Goal: Task Accomplishment & Management: Manage account settings

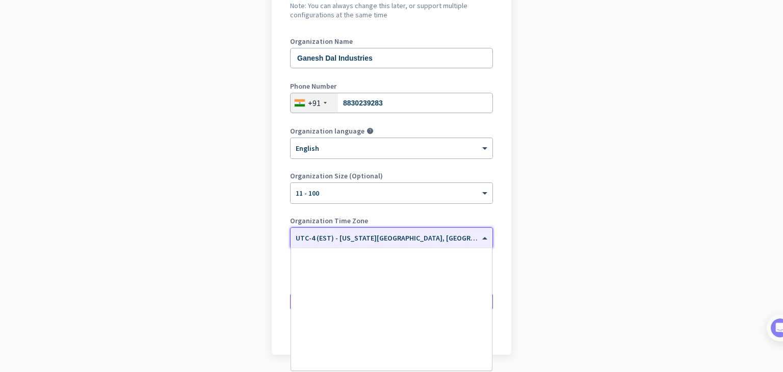
scroll to position [1178, 0]
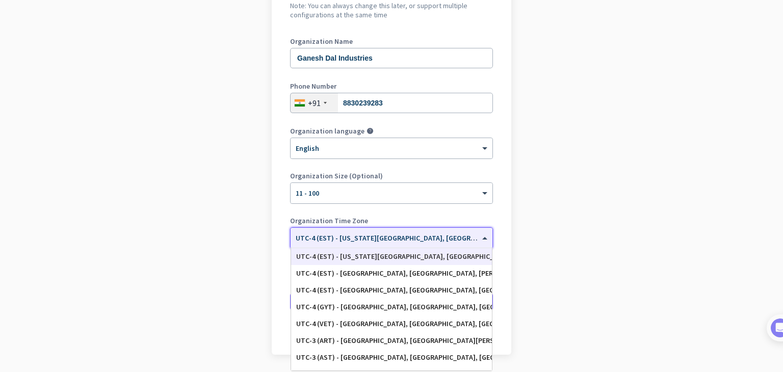
click at [480, 237] on span at bounding box center [486, 238] width 13 height 9
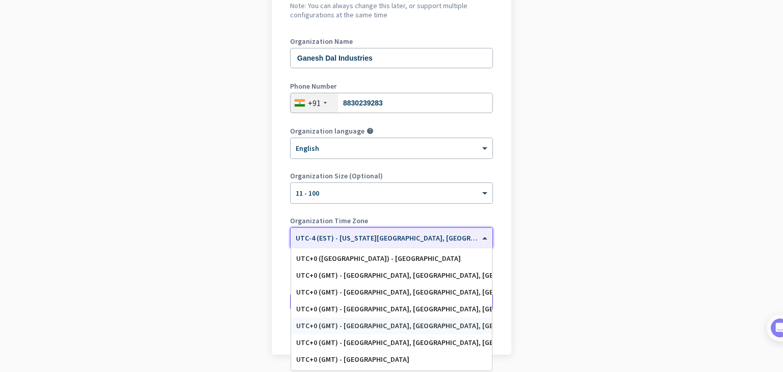
scroll to position [1603, 0]
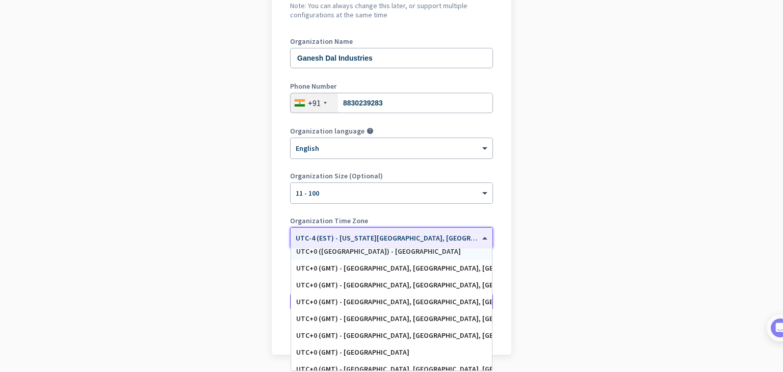
drag, startPoint x: 427, startPoint y: 322, endPoint x: 453, endPoint y: 239, distance: 86.9
click at [453, 239] on ng-select "× UTC-4 (EST) - [US_STATE][GEOGRAPHIC_DATA], [GEOGRAPHIC_DATA], [GEOGRAPHIC_DAT…" at bounding box center [391, 237] width 203 height 21
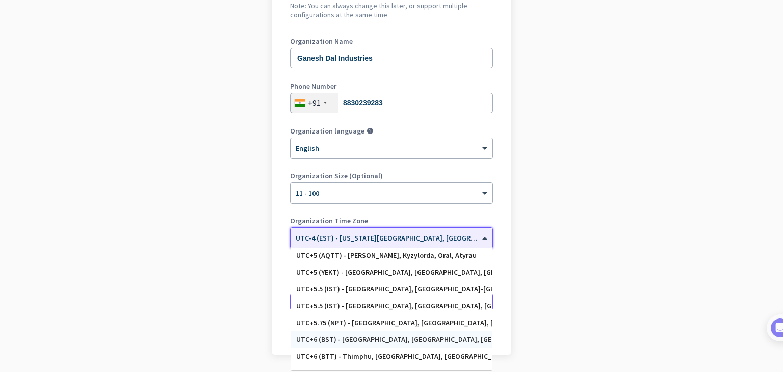
scroll to position [4055, 0]
click at [418, 291] on div "UTC+5.5 (IST) - [GEOGRAPHIC_DATA], [GEOGRAPHIC_DATA], [GEOGRAPHIC_DATA], [GEOGR…" at bounding box center [391, 289] width 191 height 9
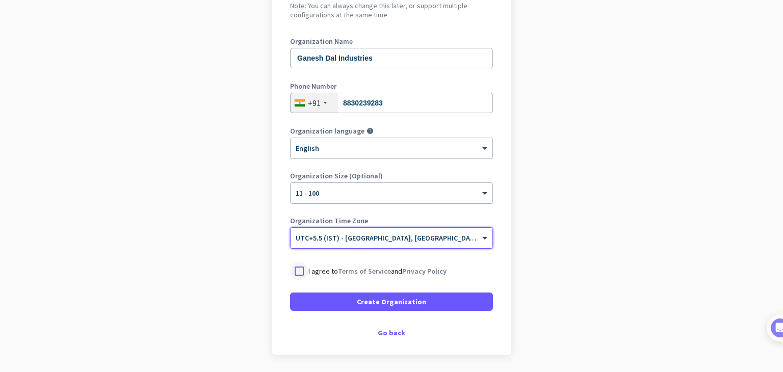
click at [294, 274] on div at bounding box center [299, 271] width 18 height 18
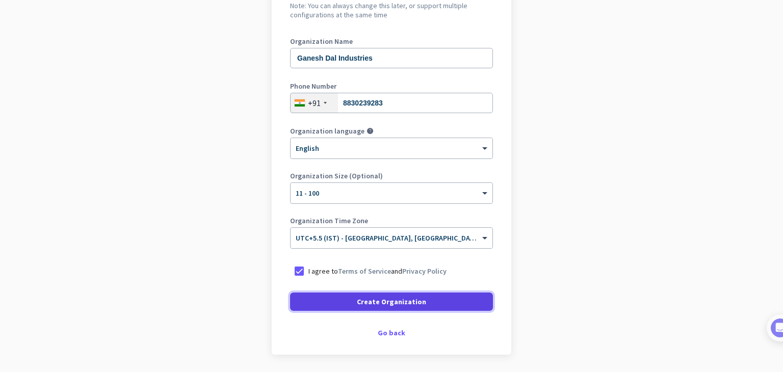
click at [361, 300] on span "Create Organization" at bounding box center [391, 302] width 69 height 10
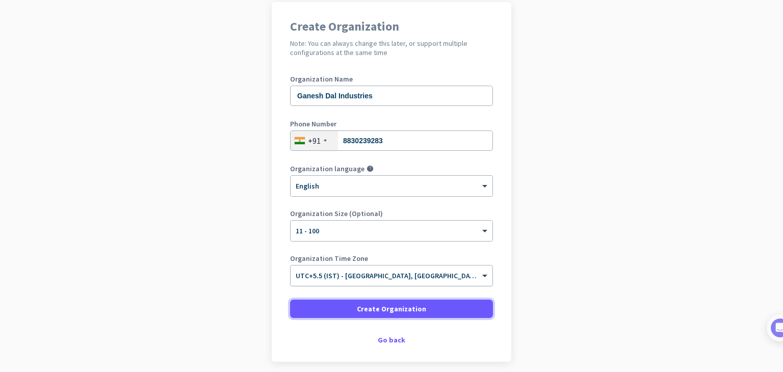
scroll to position [80, 0]
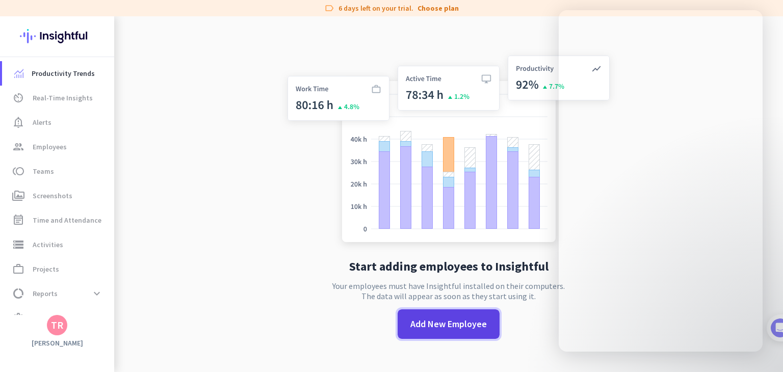
click at [434, 327] on span "Add New Employee" at bounding box center [448, 324] width 76 height 13
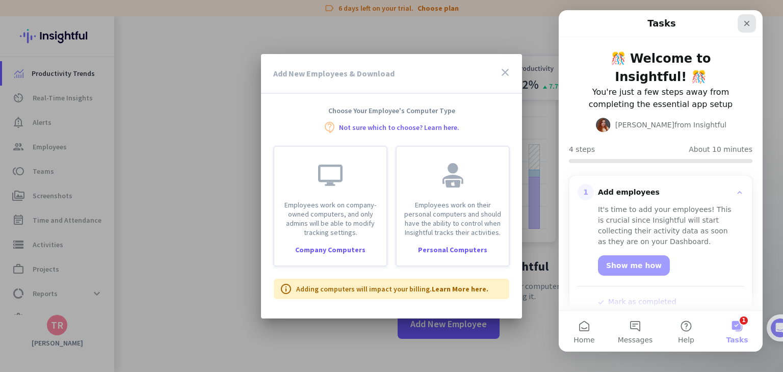
click at [743, 21] on icon "Close" at bounding box center [747, 23] width 8 height 8
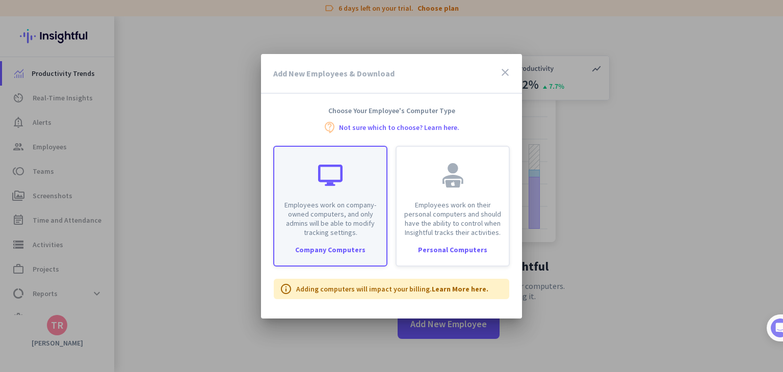
click at [369, 243] on div "Employees work on company-owned computers, and only admins will be able to modi…" at bounding box center [330, 206] width 114 height 121
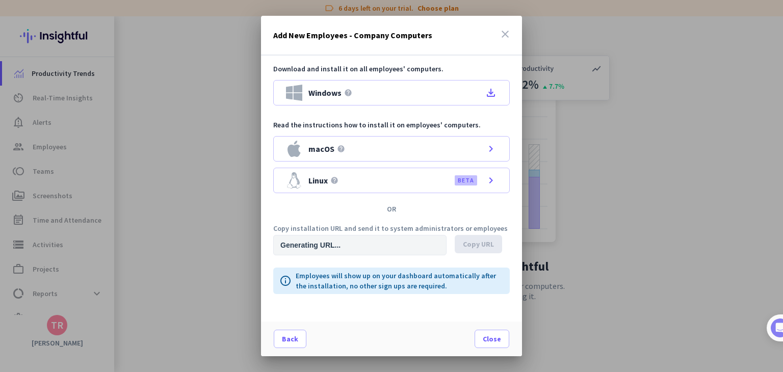
type input "[URL][DOMAIN_NAME]"
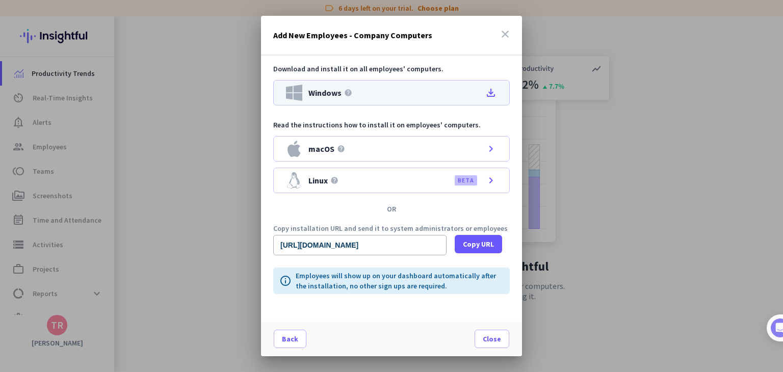
click at [465, 100] on div "Windows help file_download" at bounding box center [391, 92] width 237 height 25
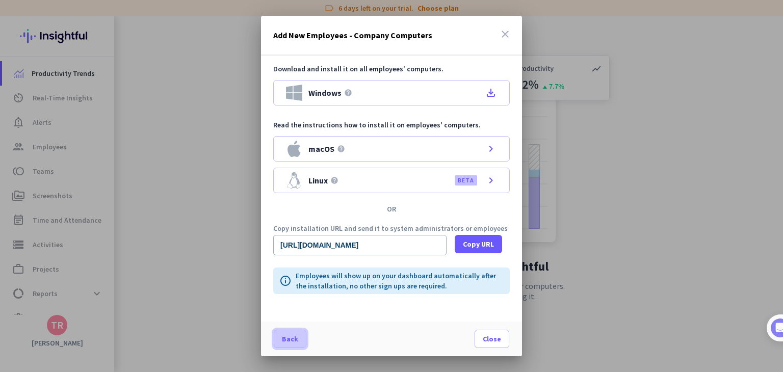
click at [287, 337] on span "Back" at bounding box center [290, 339] width 16 height 10
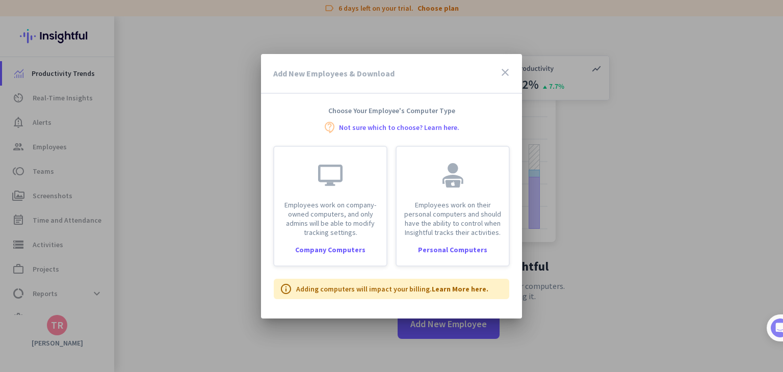
click at [509, 75] on icon "close" at bounding box center [505, 72] width 12 height 12
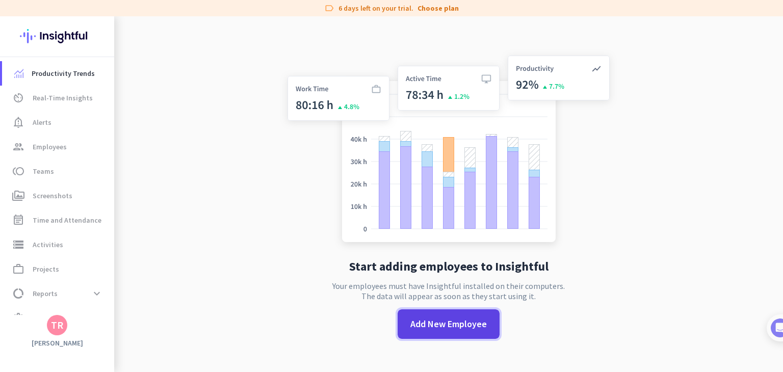
click at [445, 327] on span "Add New Employee" at bounding box center [448, 324] width 76 height 13
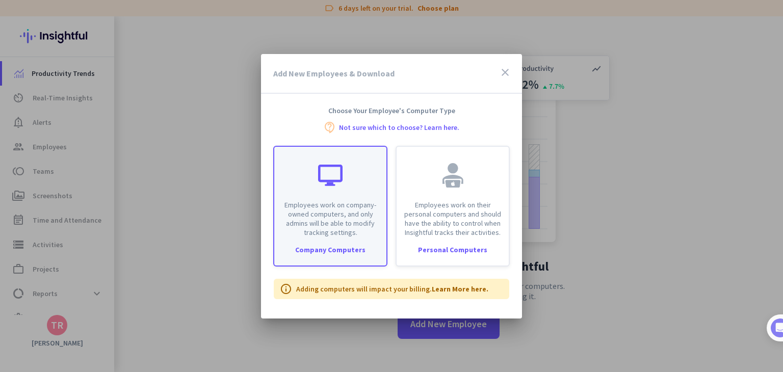
click at [366, 226] on p "Employees work on company-owned computers, and only admins will be able to modi…" at bounding box center [330, 218] width 100 height 37
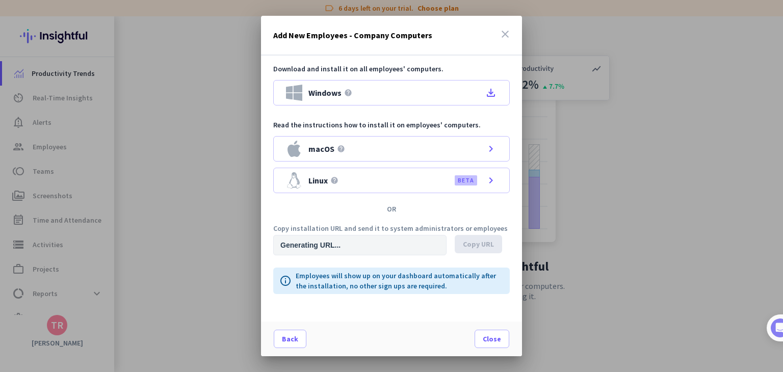
type input "[URL][DOMAIN_NAME]"
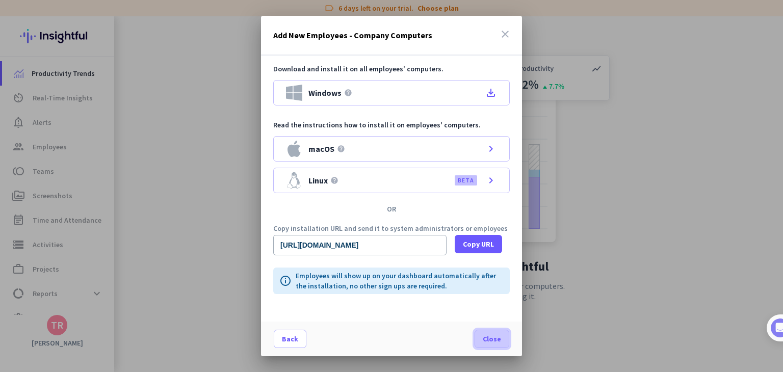
click at [489, 336] on span "Close" at bounding box center [492, 339] width 18 height 10
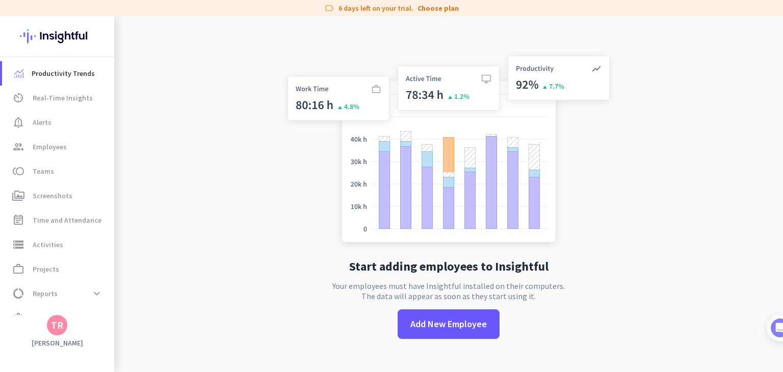
drag, startPoint x: 710, startPoint y: 187, endPoint x: 658, endPoint y: 310, distance: 133.9
click at [658, 310] on app-no-employees "Start adding employees to Insightful Your employees must have Insightful instal…" at bounding box center [448, 202] width 669 height 372
click at [473, 320] on span "Add New Employee" at bounding box center [448, 324] width 76 height 13
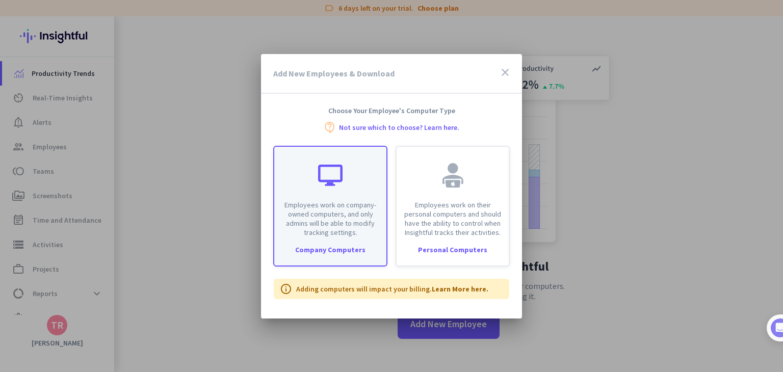
click at [371, 246] on div "Company Computers" at bounding box center [330, 249] width 112 height 7
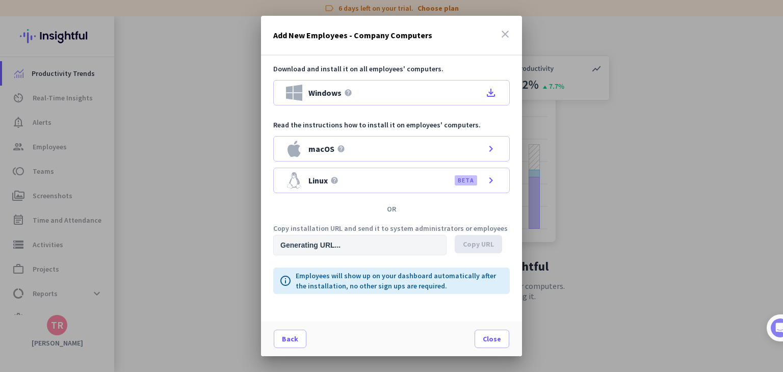
type input "[URL][DOMAIN_NAME]"
click at [565, 176] on div at bounding box center [391, 186] width 783 height 372
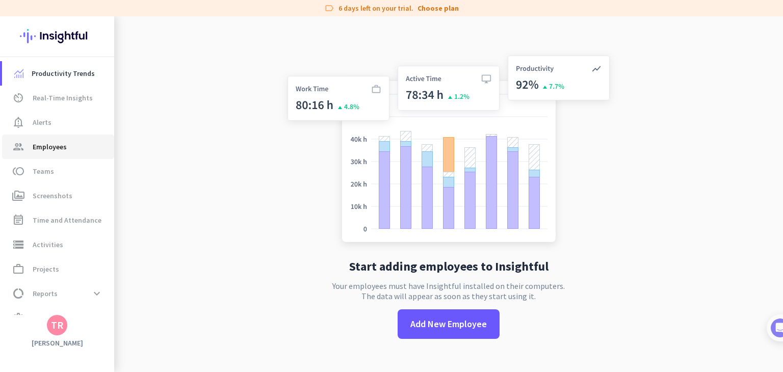
click at [75, 144] on span "group Employees" at bounding box center [58, 147] width 96 height 12
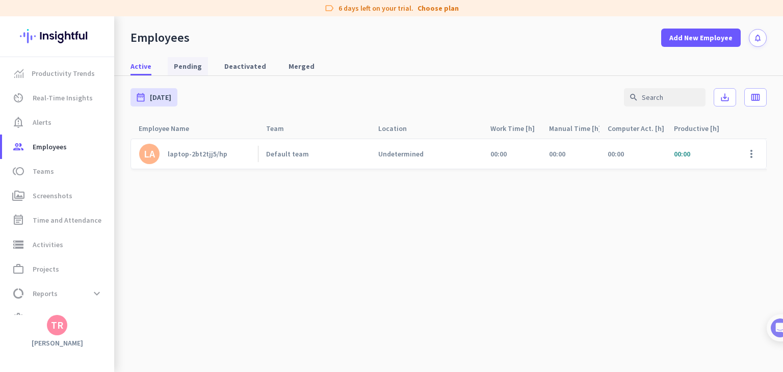
click at [194, 68] on span "Pending" at bounding box center [188, 66] width 28 height 10
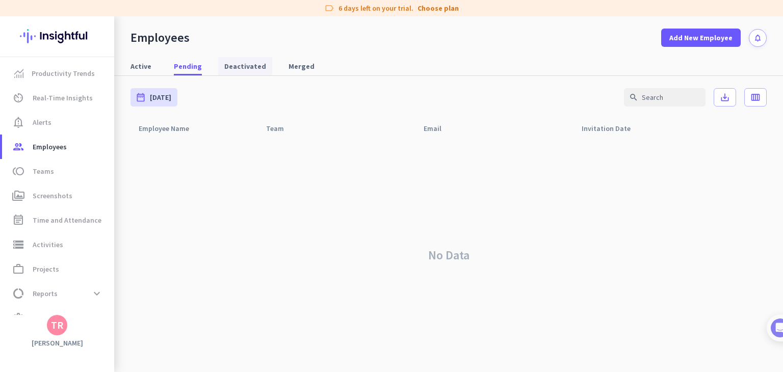
click at [250, 66] on span "Deactivated" at bounding box center [245, 66] width 42 height 10
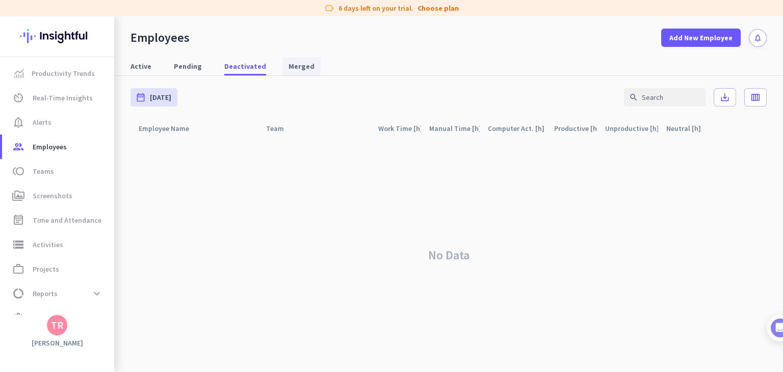
click at [302, 69] on span "Merged" at bounding box center [302, 66] width 26 height 10
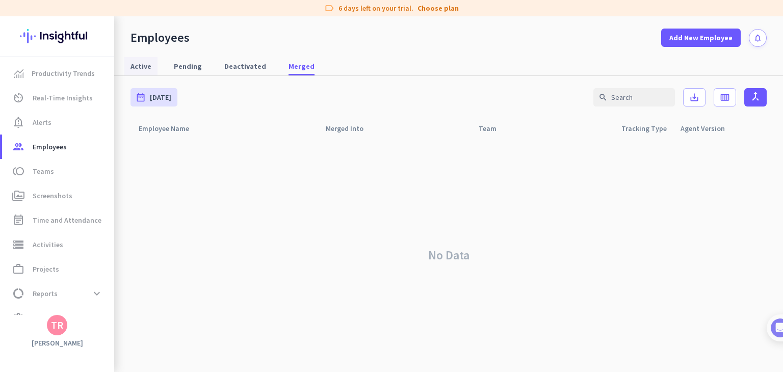
click at [153, 70] on link "Active" at bounding box center [140, 66] width 33 height 18
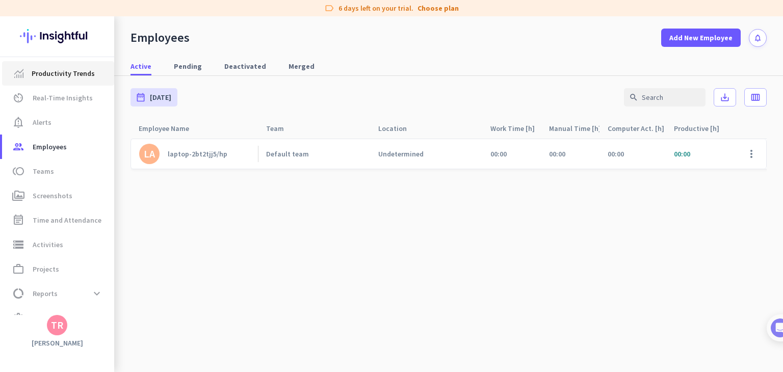
click at [80, 69] on span "Productivity Trends" at bounding box center [63, 73] width 63 height 12
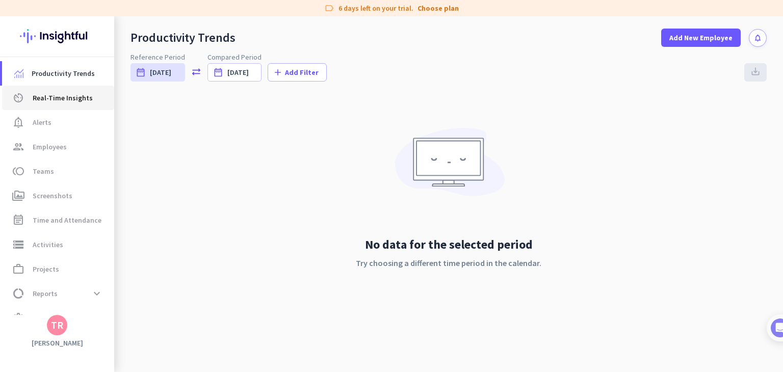
click at [77, 94] on span "Real-Time Insights" at bounding box center [63, 98] width 60 height 12
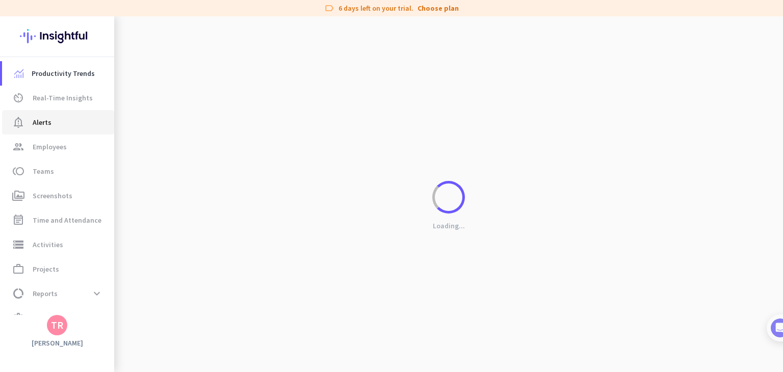
click at [75, 120] on span "notification_important Alerts" at bounding box center [58, 122] width 96 height 12
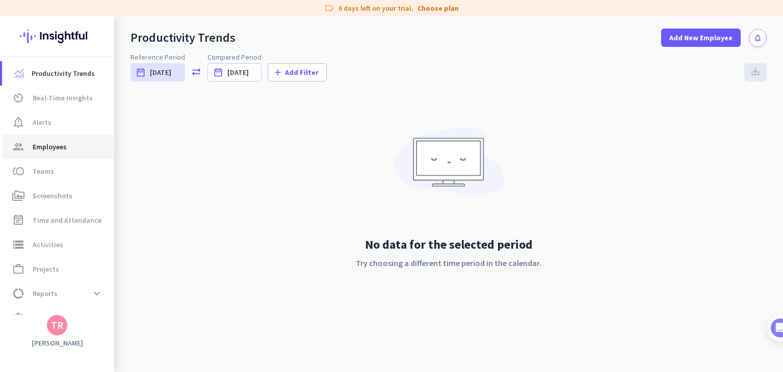
click at [73, 143] on span "group Employees" at bounding box center [58, 147] width 96 height 12
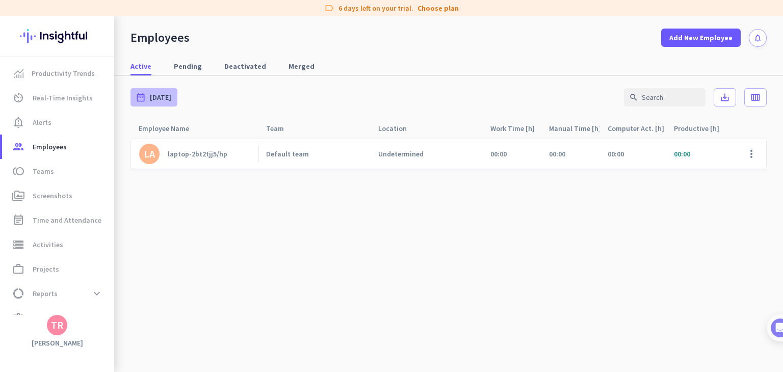
click at [166, 105] on div "date_range [DATE]" at bounding box center [154, 97] width 47 height 18
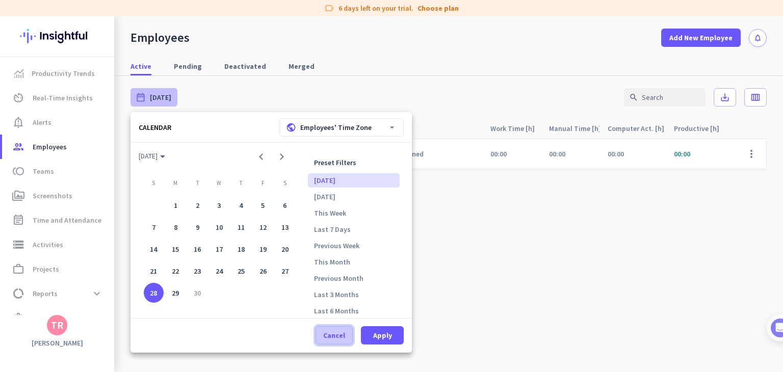
click at [332, 332] on span "Cancel" at bounding box center [334, 335] width 22 height 10
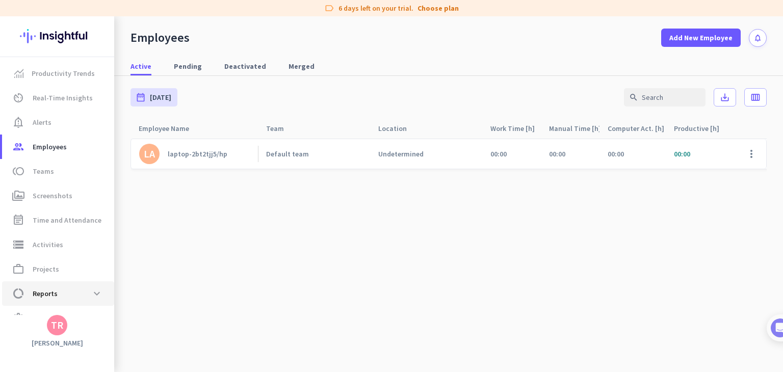
click at [83, 281] on link "data_usage Reports expand_more" at bounding box center [58, 293] width 112 height 24
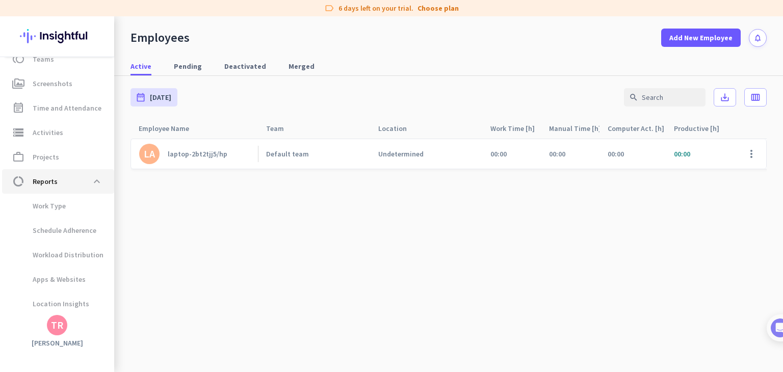
scroll to position [113, 0]
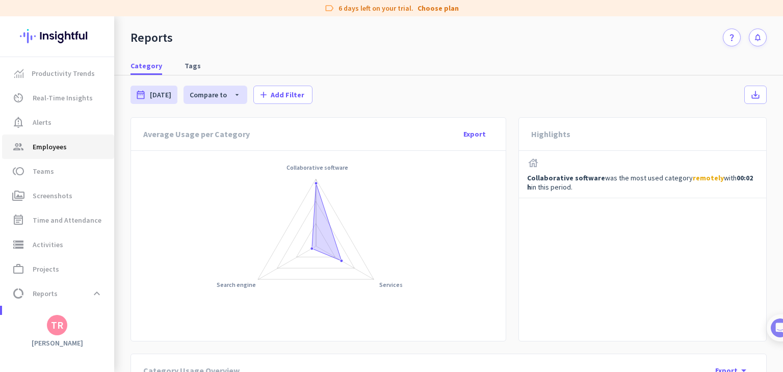
click at [62, 152] on span "Employees" at bounding box center [50, 147] width 34 height 12
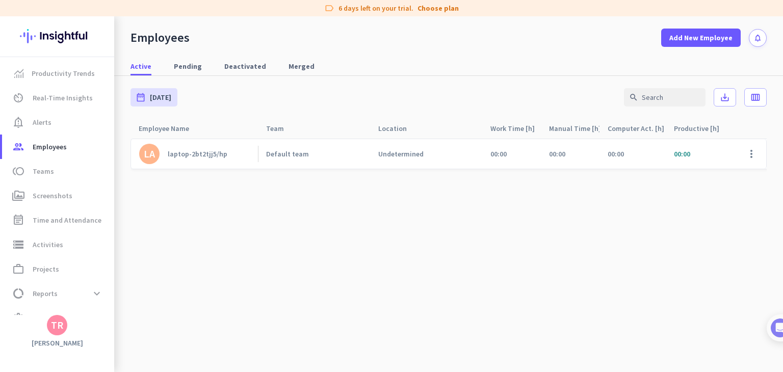
click at [247, 159] on link "LA laptop-2bt2tjj5/hp" at bounding box center [198, 154] width 119 height 20
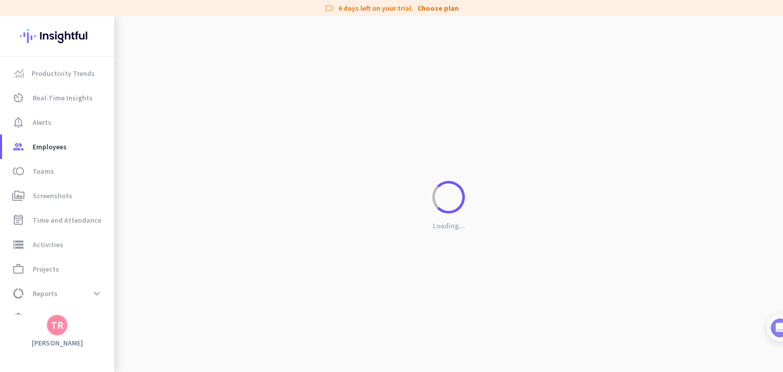
click at [211, 159] on div "Loading..." at bounding box center [448, 202] width 669 height 372
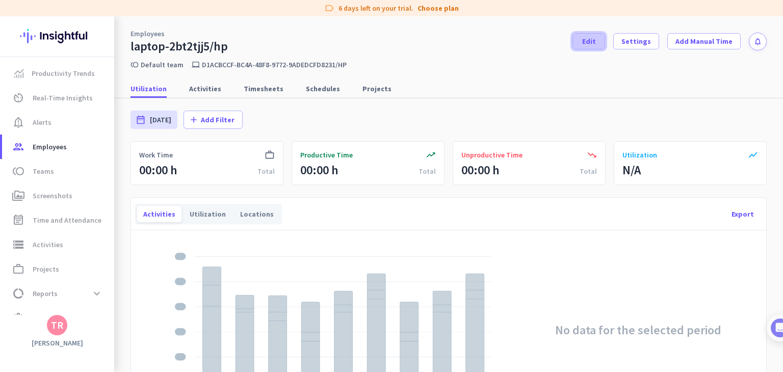
click at [594, 48] on span at bounding box center [589, 41] width 32 height 24
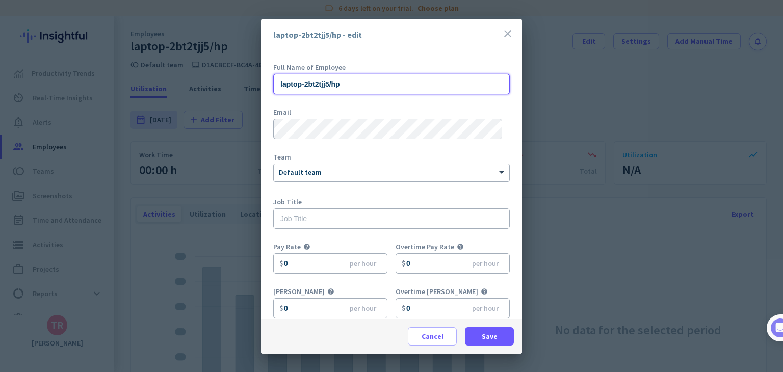
click at [355, 88] on input "laptop-2bt2tjj5/hp" at bounding box center [391, 84] width 237 height 20
type input "l"
type input "[PERSON_NAME]"
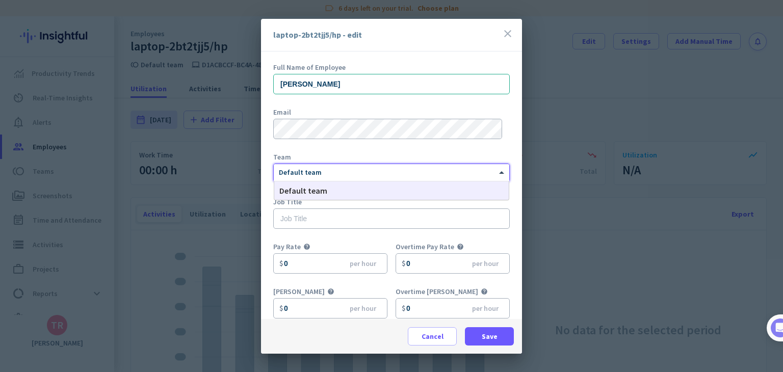
click at [350, 167] on div at bounding box center [392, 171] width 236 height 9
click at [350, 171] on div at bounding box center [392, 171] width 236 height 9
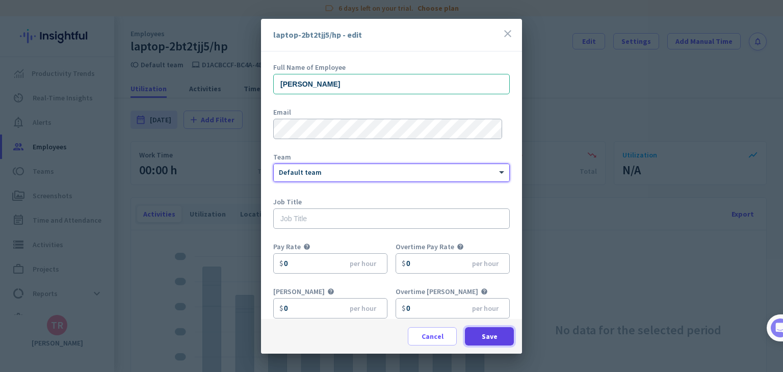
click at [486, 333] on span "Save" at bounding box center [490, 336] width 16 height 10
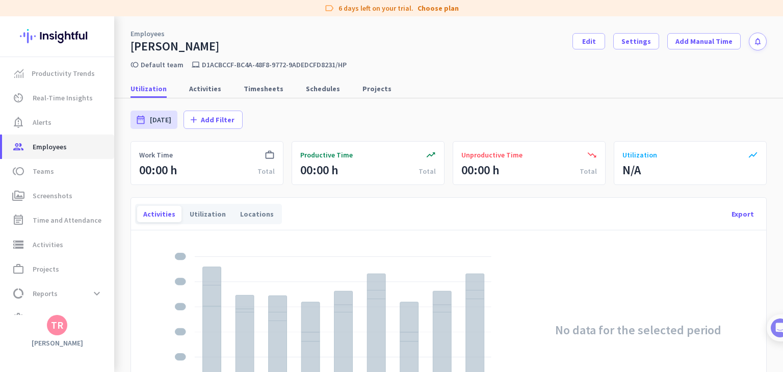
click at [34, 146] on span "Employees" at bounding box center [50, 147] width 34 height 12
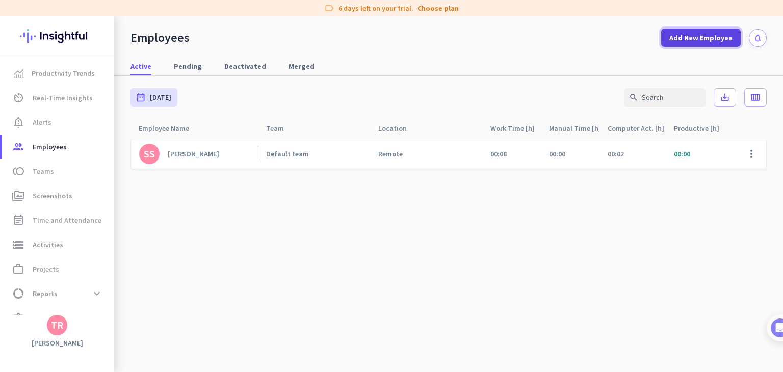
click at [698, 46] on span at bounding box center [701, 37] width 80 height 24
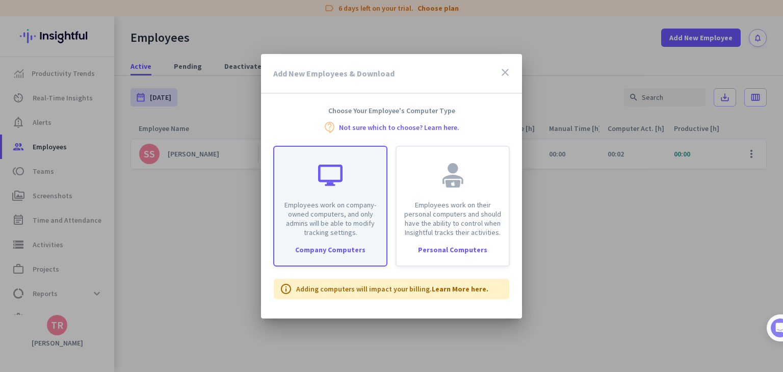
click at [336, 194] on div "Employees work on company-owned computers, and only admins will be able to modi…" at bounding box center [330, 192] width 112 height 90
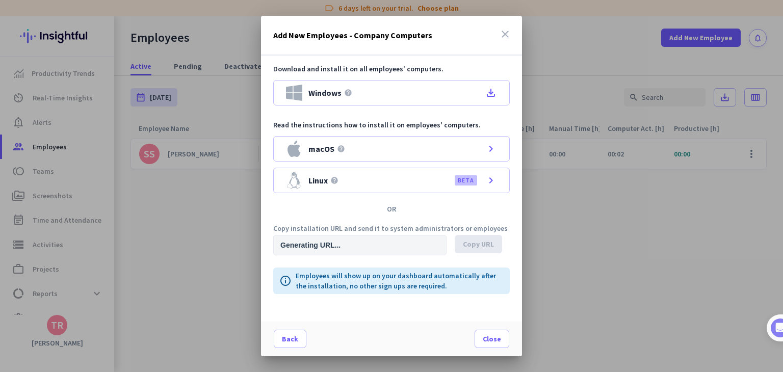
type input "[URL][DOMAIN_NAME]"
click at [292, 335] on span "Back" at bounding box center [290, 339] width 16 height 10
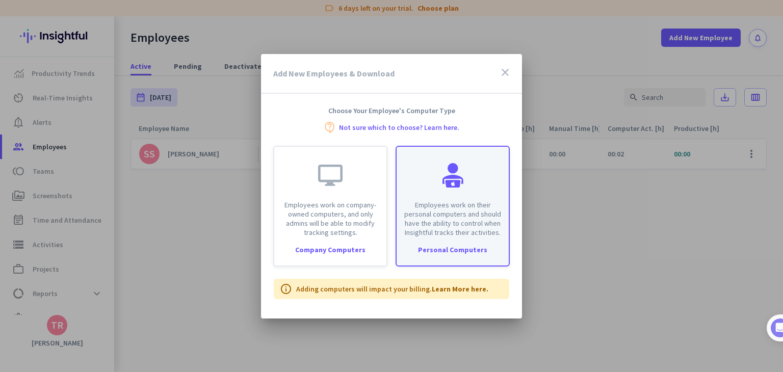
click at [436, 237] on div "Employees work on their personal computers and should have the ability to contr…" at bounding box center [453, 206] width 114 height 121
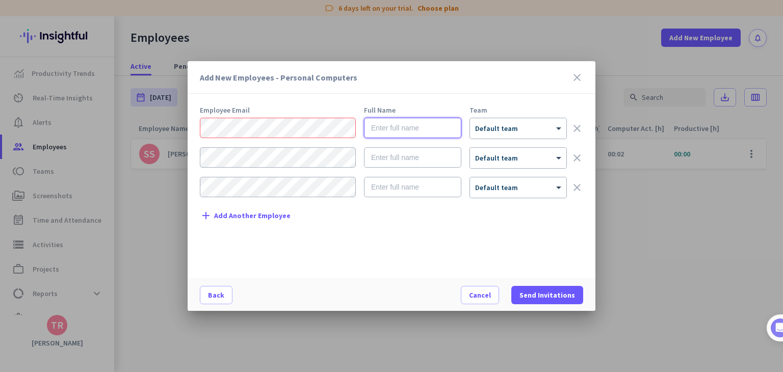
click at [443, 129] on input "text" at bounding box center [412, 128] width 97 height 20
type input "[PERSON_NAME]"
click at [435, 157] on input "text" at bounding box center [412, 157] width 97 height 20
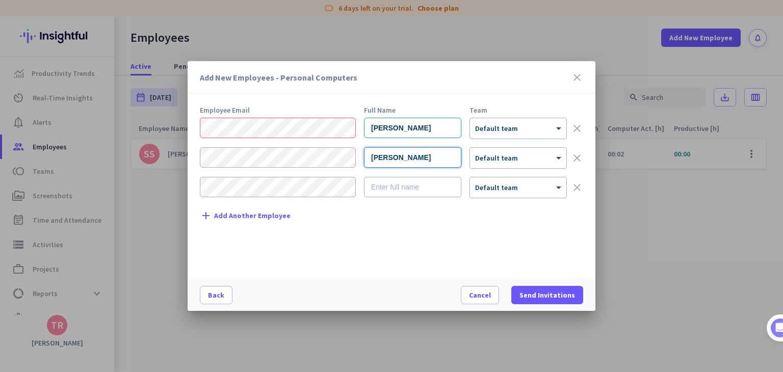
type input "[PERSON_NAME]"
click at [428, 194] on input "text" at bounding box center [412, 187] width 97 height 20
type input "[PERSON_NAME]"
click at [239, 212] on span "Add Another Employee" at bounding box center [252, 216] width 76 height 8
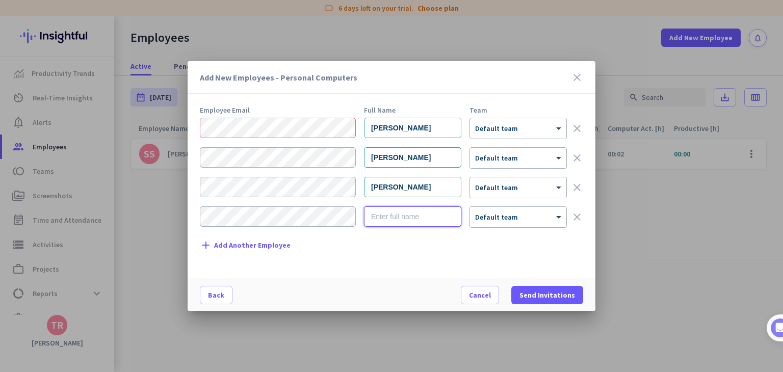
click at [404, 219] on input "text" at bounding box center [412, 216] width 97 height 20
type input "[PERSON_NAME] [PERSON_NAME]"
click at [283, 243] on span "Add Another Employee" at bounding box center [252, 246] width 76 height 8
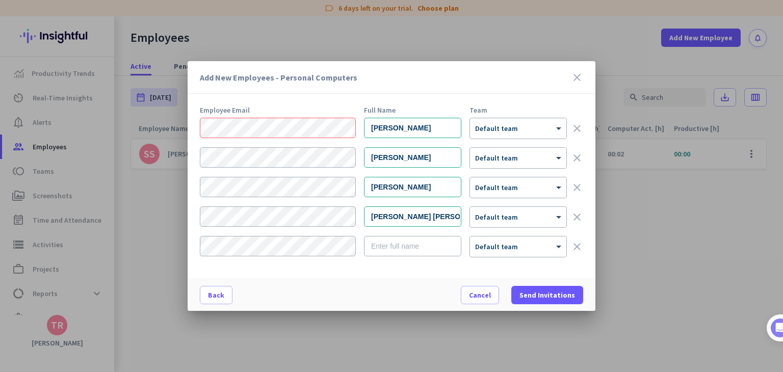
scroll to position [20, 0]
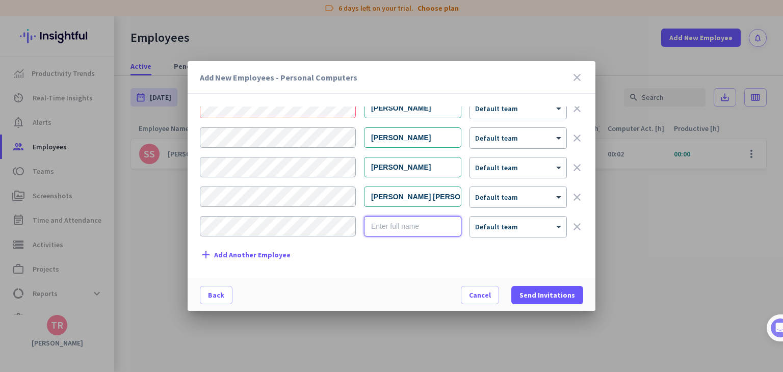
click at [419, 227] on input "text" at bounding box center [412, 226] width 97 height 20
type input "[PERSON_NAME] savkarkar"
click at [256, 254] on span "Add Another Employee" at bounding box center [252, 255] width 76 height 8
click at [404, 223] on input "text" at bounding box center [412, 227] width 97 height 20
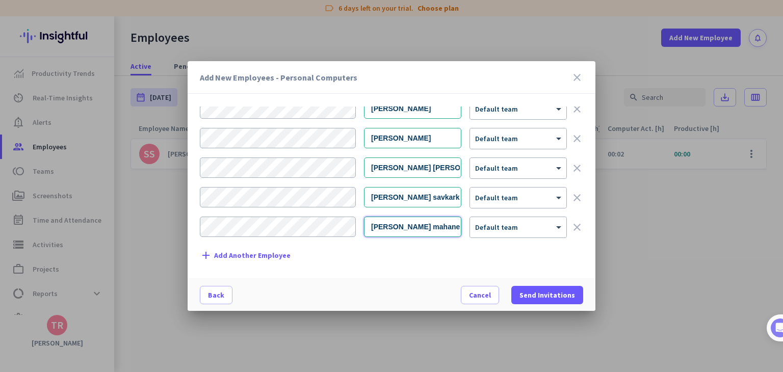
type input "[PERSON_NAME] mahane"
click at [259, 256] on span "Add Another Employee" at bounding box center [252, 256] width 76 height 8
click at [385, 225] on input "text" at bounding box center [412, 227] width 97 height 20
type input "n"
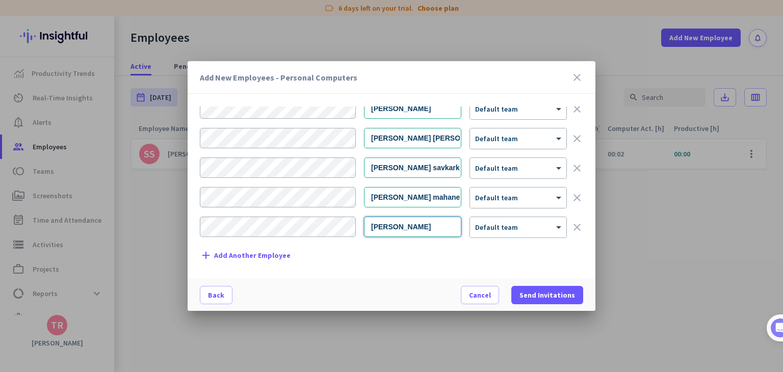
type input "[PERSON_NAME]"
click at [275, 252] on span "Add Another Employee" at bounding box center [252, 256] width 76 height 8
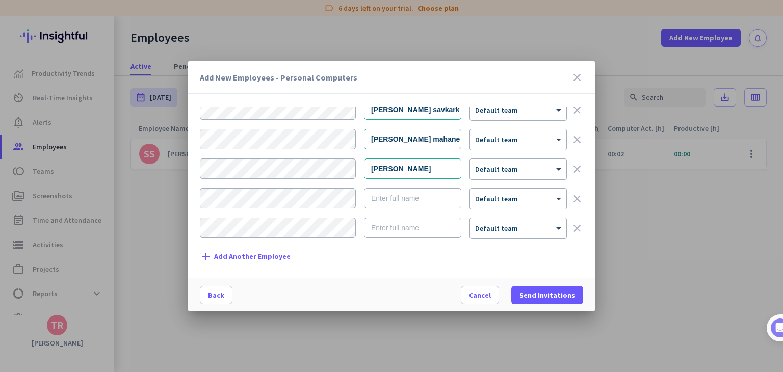
scroll to position [137, 0]
click at [413, 199] on input "text" at bounding box center [412, 198] width 97 height 20
type input "neha githe"
click at [399, 229] on input "text" at bounding box center [412, 227] width 97 height 20
type input "[PERSON_NAME]"
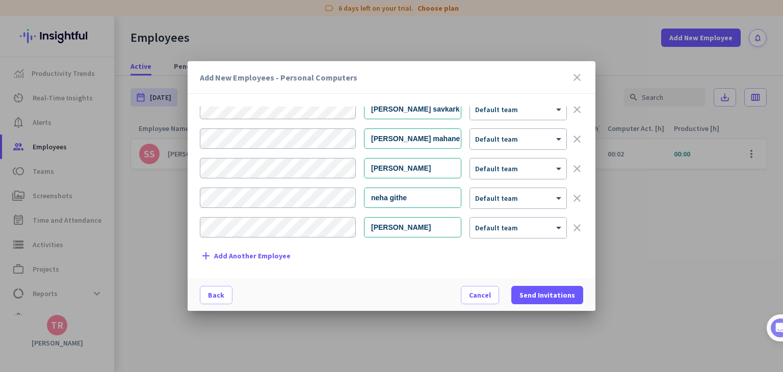
click at [277, 257] on span "Add Another Employee" at bounding box center [252, 256] width 76 height 8
click at [272, 258] on div "add Add Another Employee" at bounding box center [245, 256] width 91 height 12
click at [269, 256] on span "Add Another Employee" at bounding box center [252, 257] width 76 height 8
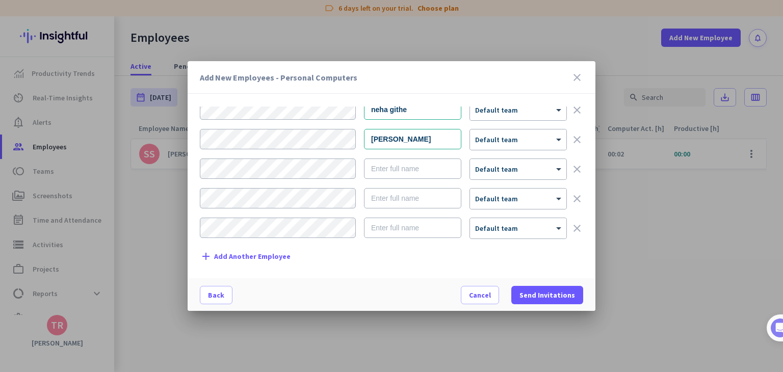
click at [269, 256] on span "Add Another Employee" at bounding box center [252, 257] width 76 height 8
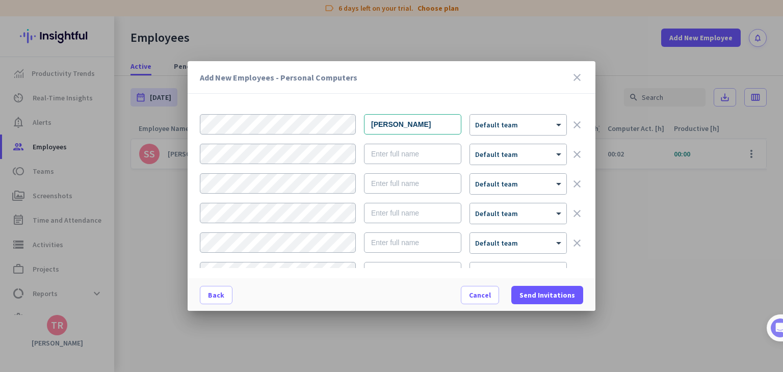
scroll to position [236, 0]
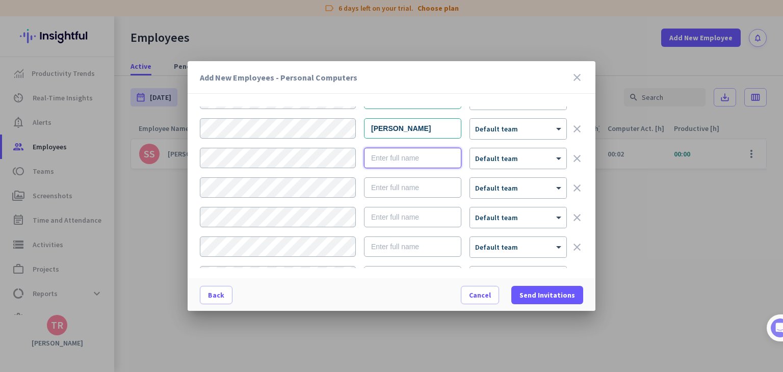
click at [399, 159] on input "text" at bounding box center [412, 158] width 97 height 20
type input "[PERSON_NAME]"
click at [400, 185] on input "text" at bounding box center [412, 187] width 97 height 20
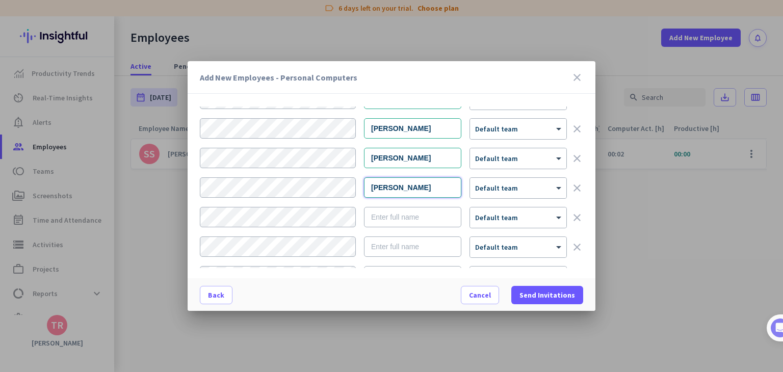
type input "[PERSON_NAME]"
click at [398, 216] on input "text" at bounding box center [412, 217] width 97 height 20
click at [394, 248] on input "text" at bounding box center [412, 247] width 97 height 20
click at [386, 219] on input "[PERSON_NAME]" at bounding box center [412, 217] width 97 height 20
type input "[PERSON_NAME]"
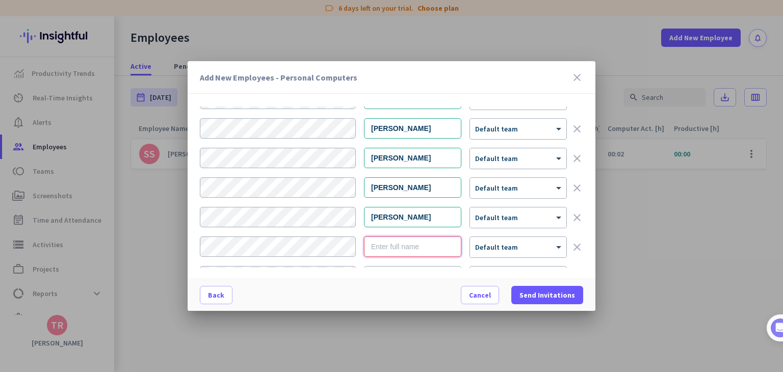
click at [392, 242] on input "text" at bounding box center [412, 247] width 97 height 20
type input "[PERSON_NAME]"
click at [418, 270] on mat-dialog-content "Employee Email Full Name Team [PERSON_NAME] × Default team clear [PERSON_NAME] …" at bounding box center [392, 193] width 408 height 172
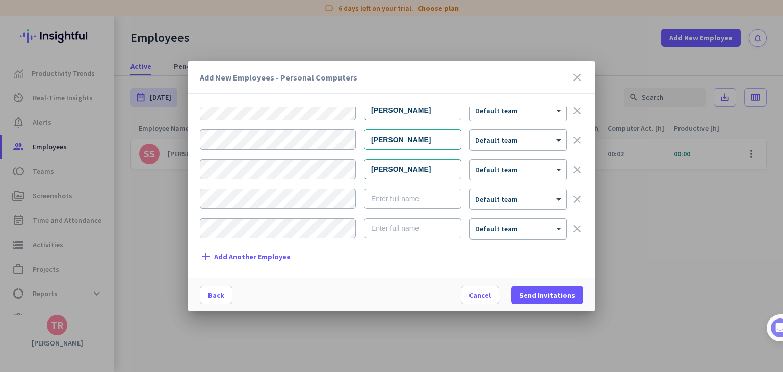
scroll to position [313, 0]
click at [428, 203] on input "text" at bounding box center [412, 199] width 97 height 20
type input "[PERSON_NAME]"
click at [404, 228] on input "text" at bounding box center [412, 229] width 97 height 20
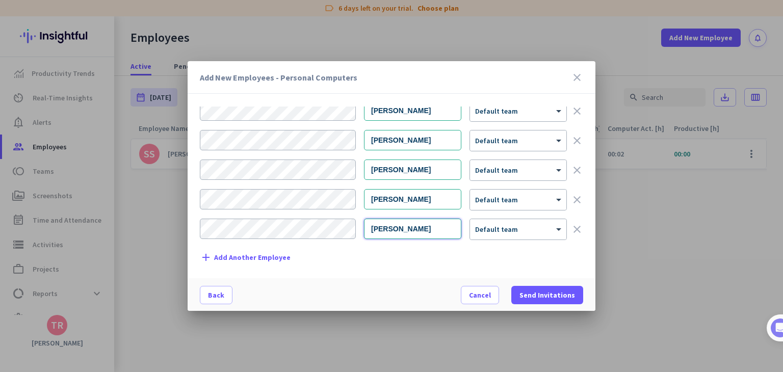
scroll to position [314, 0]
type input "[PERSON_NAME]"
click at [259, 254] on span "Add Another Employee" at bounding box center [252, 257] width 76 height 8
click at [388, 225] on input "text" at bounding box center [412, 229] width 97 height 20
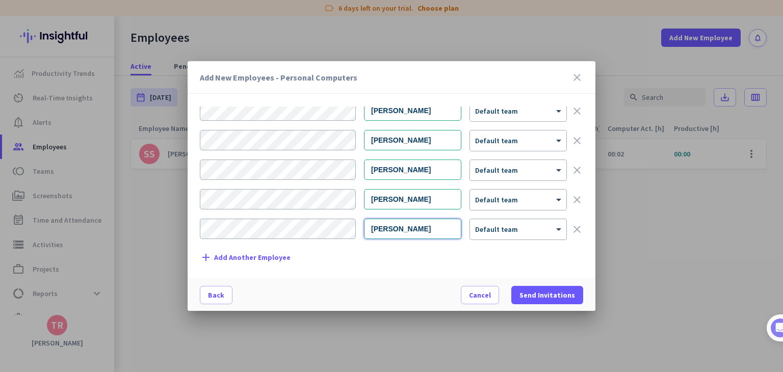
type input "[PERSON_NAME]"
click at [283, 256] on span "Add Another Employee" at bounding box center [252, 258] width 76 height 8
click at [424, 227] on input "text" at bounding box center [412, 229] width 97 height 20
type input "[PERSON_NAME]"
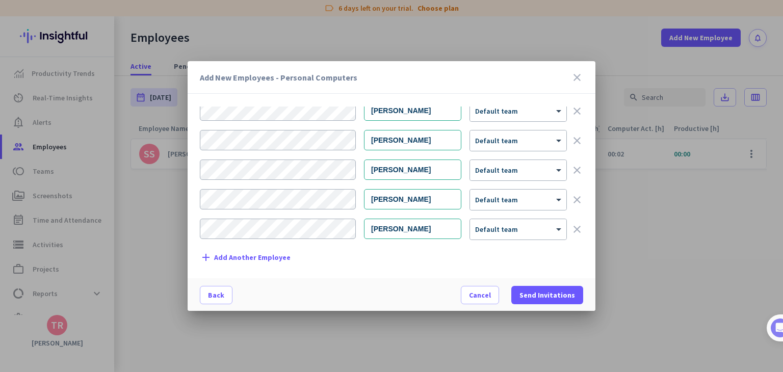
click at [284, 254] on span "Add Another Employee" at bounding box center [252, 258] width 76 height 8
click at [421, 221] on input "text" at bounding box center [412, 229] width 97 height 20
type input "[PERSON_NAME]"
click at [271, 254] on span "Add Another Employee" at bounding box center [252, 258] width 76 height 8
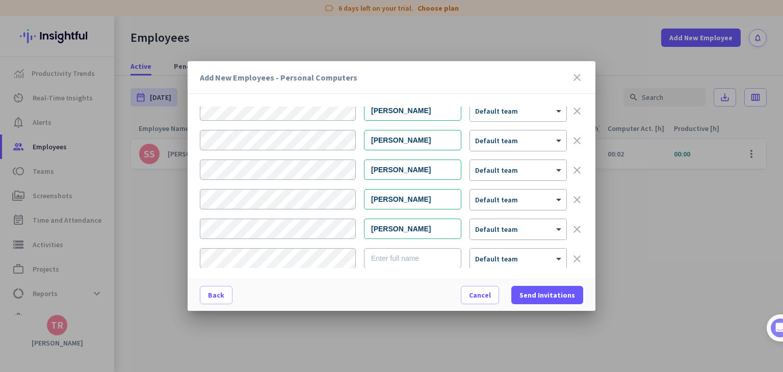
scroll to position [431, 0]
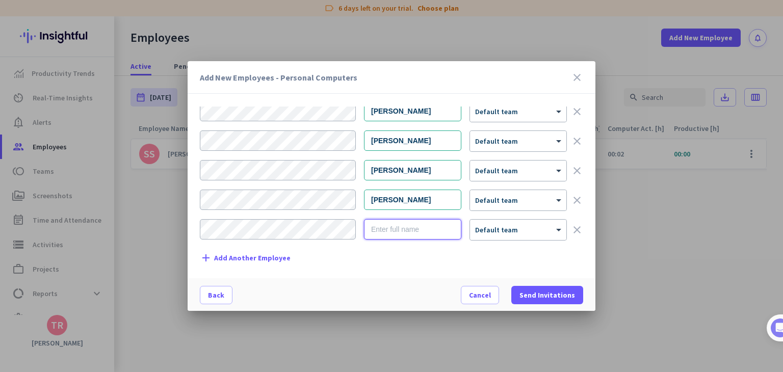
click at [408, 225] on input "text" at bounding box center [412, 229] width 97 height 20
type input "[PERSON_NAME]"
click at [282, 254] on span "Add Another Employee" at bounding box center [252, 258] width 76 height 8
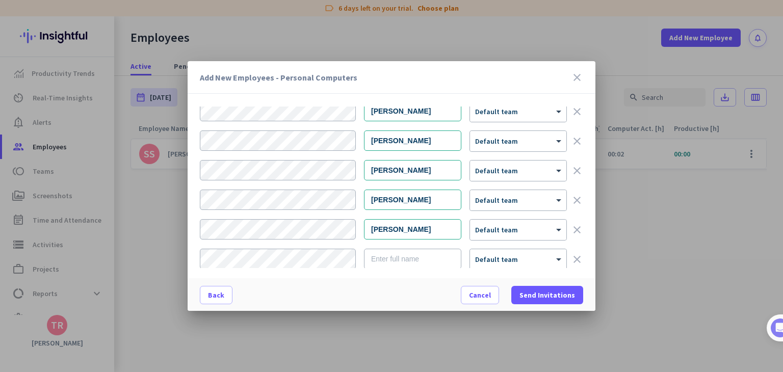
scroll to position [460, 0]
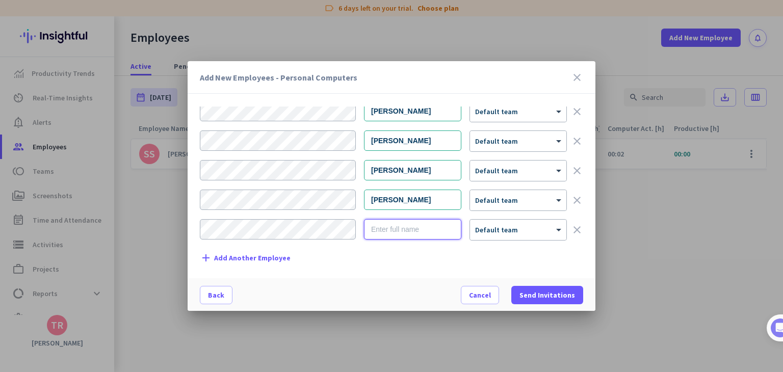
click at [410, 227] on input "text" at bounding box center [412, 229] width 97 height 20
type input "[DEMOGRAPHIC_DATA][PERSON_NAME]"
click at [274, 254] on span "Add Another Employee" at bounding box center [252, 258] width 76 height 8
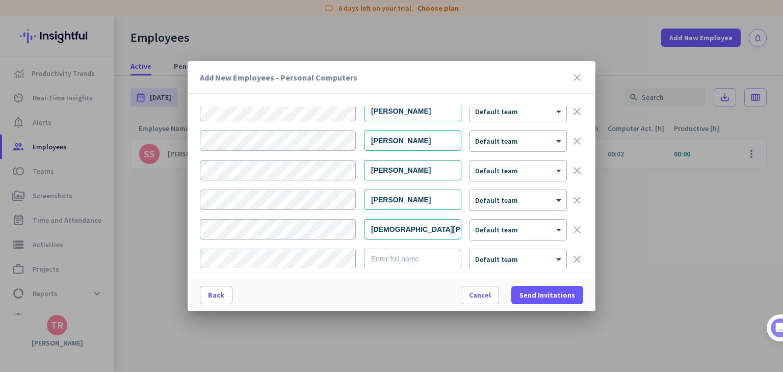
scroll to position [489, 0]
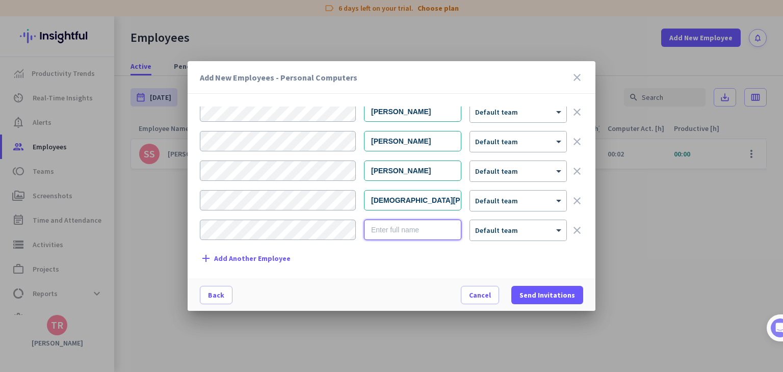
click at [384, 229] on input "text" at bounding box center [412, 230] width 97 height 20
type input "n"
type input "[PERSON_NAME]"
click at [265, 256] on span "Add Another Employee" at bounding box center [252, 259] width 76 height 8
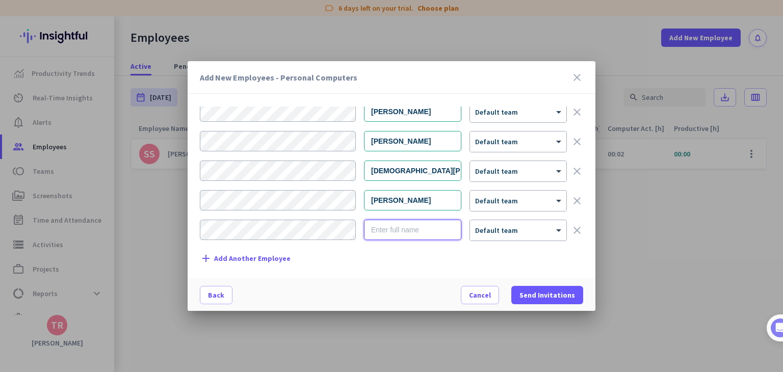
click at [422, 221] on input "text" at bounding box center [412, 230] width 97 height 20
type input "r"
type input "[PERSON_NAME]"
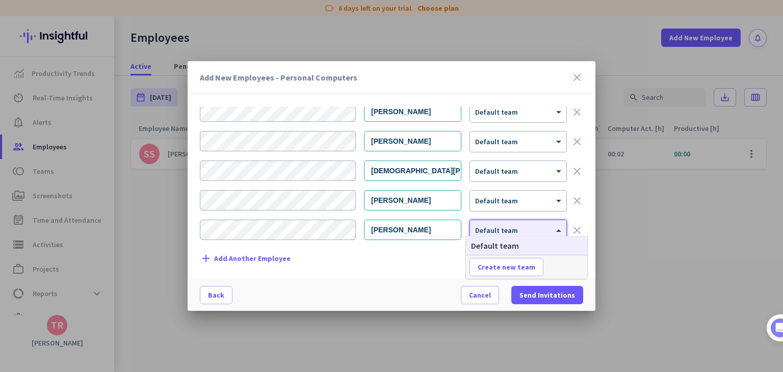
click at [554, 228] on span at bounding box center [560, 230] width 13 height 9
click at [527, 267] on span "Create new team" at bounding box center [507, 267] width 58 height 10
click at [520, 267] on input "text" at bounding box center [507, 267] width 75 height 18
type input "C"
type input "housekeeping"
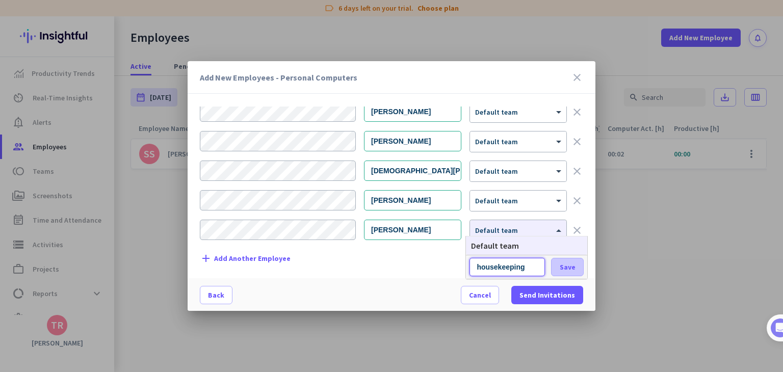
click at [574, 268] on span "Save" at bounding box center [568, 267] width 16 height 9
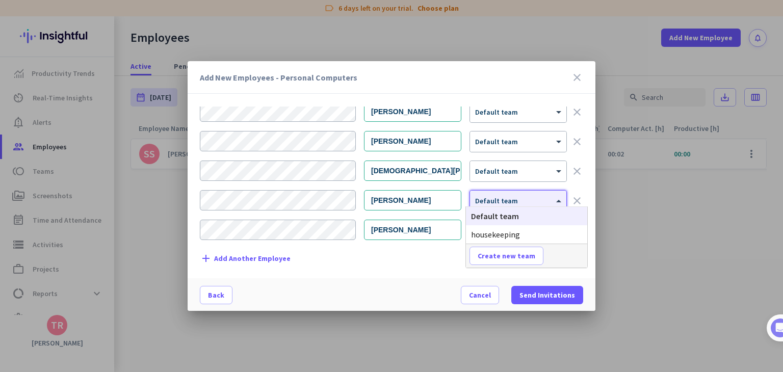
click at [554, 200] on span at bounding box center [560, 201] width 13 height 9
click at [519, 257] on span "Create new team" at bounding box center [507, 256] width 58 height 10
click at [513, 256] on input "text" at bounding box center [507, 256] width 75 height 18
type input "operation"
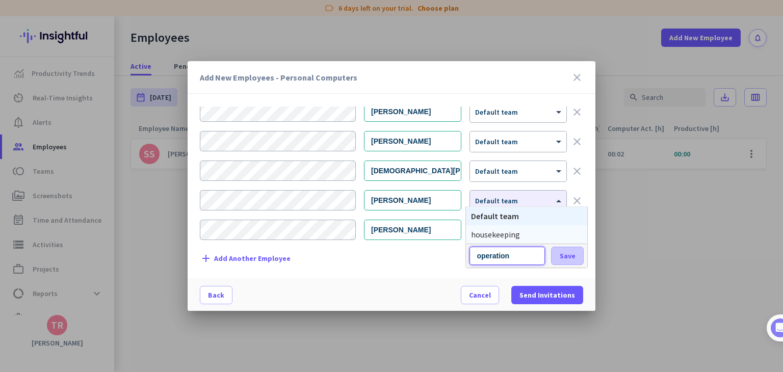
click at [570, 258] on span "Save" at bounding box center [568, 255] width 16 height 9
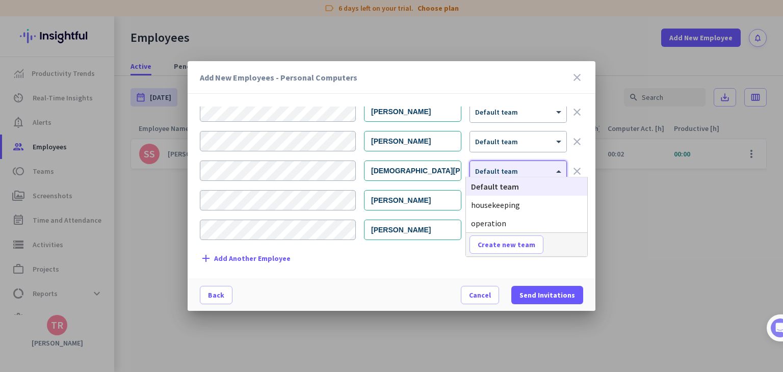
click at [530, 167] on div at bounding box center [518, 168] width 96 height 9
click at [521, 207] on div "housekeeping" at bounding box center [526, 205] width 121 height 18
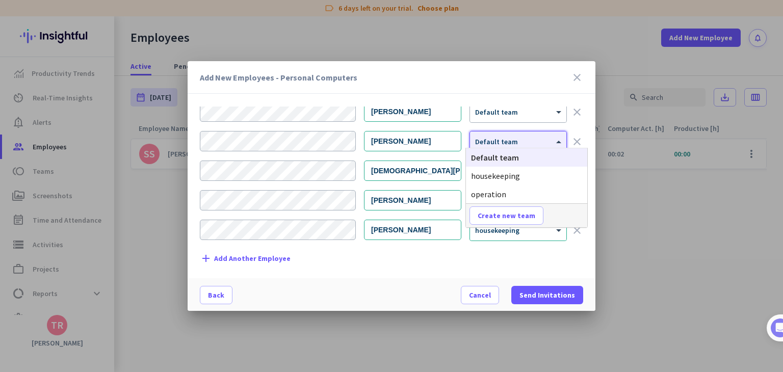
click at [521, 140] on div "× Default team" at bounding box center [512, 142] width 84 height 9
click at [505, 211] on span "Create new team" at bounding box center [507, 216] width 58 height 10
click at [505, 213] on input "text" at bounding box center [507, 215] width 75 height 18
type input "security"
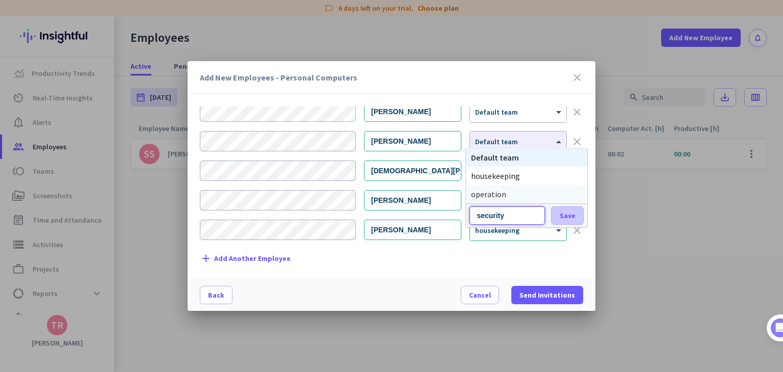
click at [562, 221] on span at bounding box center [568, 215] width 32 height 24
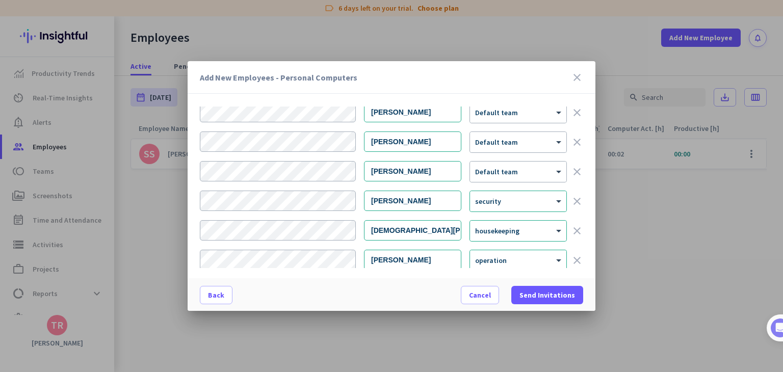
scroll to position [449, 0]
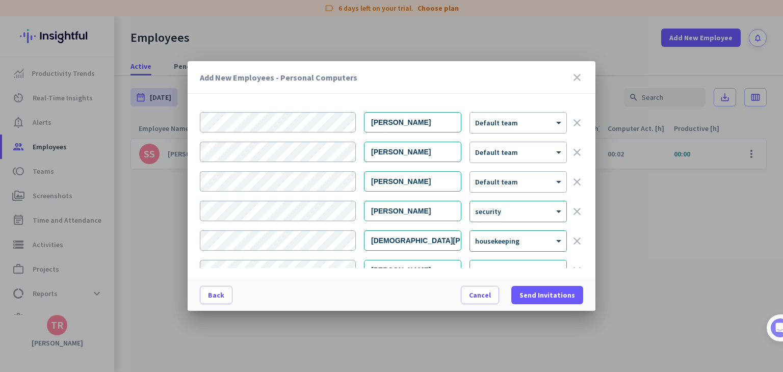
click at [545, 178] on div at bounding box center [518, 178] width 96 height 9
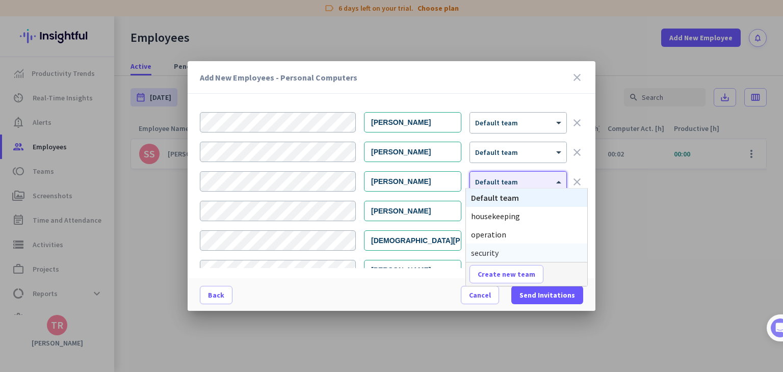
click at [516, 251] on div "security" at bounding box center [526, 253] width 121 height 18
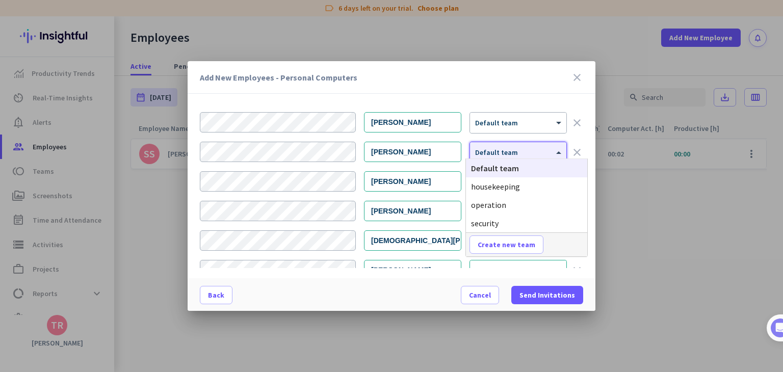
click at [511, 149] on div at bounding box center [518, 149] width 96 height 9
click at [514, 199] on div "operation" at bounding box center [526, 205] width 121 height 18
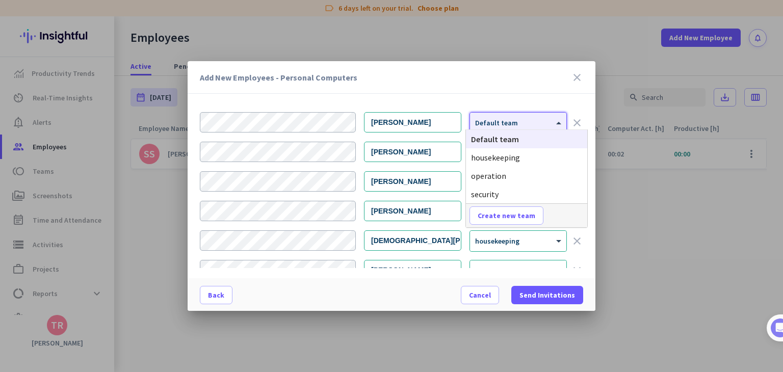
click at [511, 122] on div "× Default team" at bounding box center [512, 123] width 84 height 9
click at [506, 188] on div "security" at bounding box center [526, 194] width 121 height 18
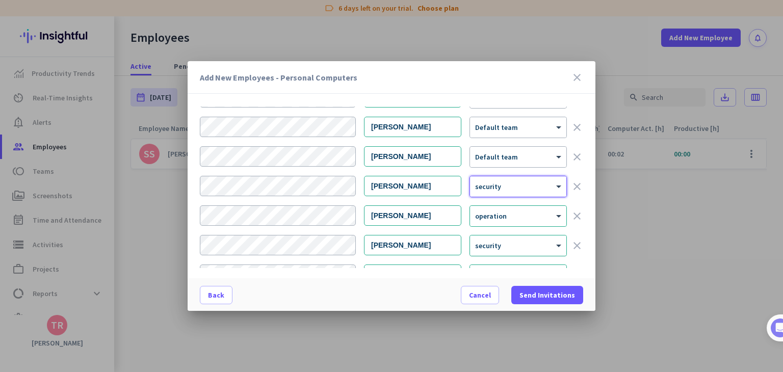
scroll to position [382, 0]
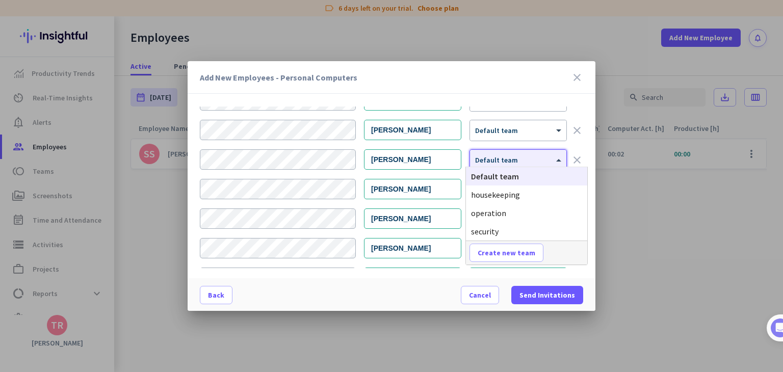
click at [504, 158] on span "Default team" at bounding box center [496, 159] width 43 height 9
click at [510, 218] on div "operation" at bounding box center [526, 213] width 121 height 18
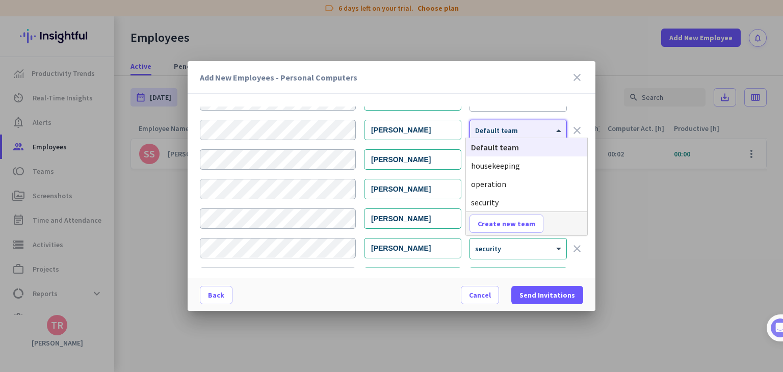
click at [521, 128] on div at bounding box center [518, 127] width 96 height 9
click at [512, 187] on div "operation" at bounding box center [526, 184] width 121 height 18
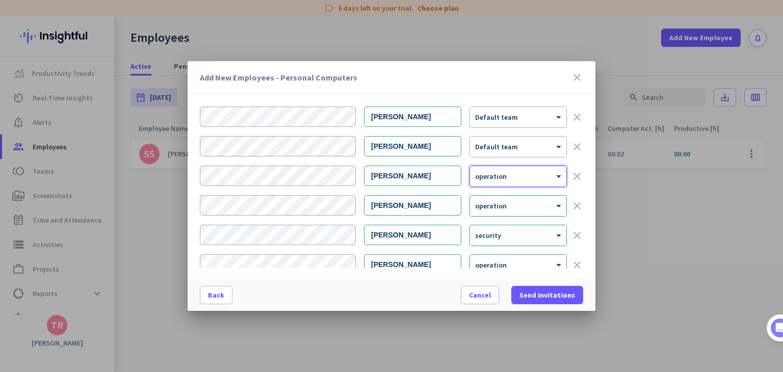
scroll to position [330, 0]
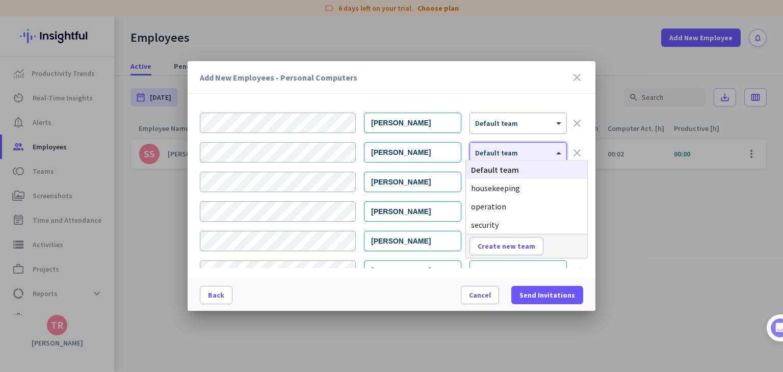
click at [496, 152] on span "Default team" at bounding box center [496, 152] width 43 height 9
click at [494, 190] on span "housekeeping" at bounding box center [495, 188] width 49 height 10
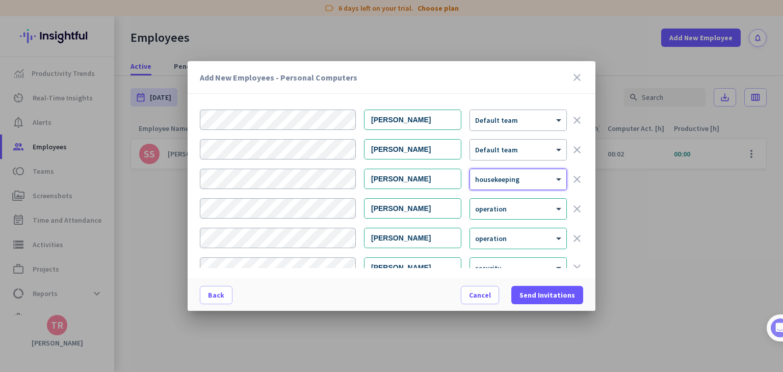
scroll to position [298, 0]
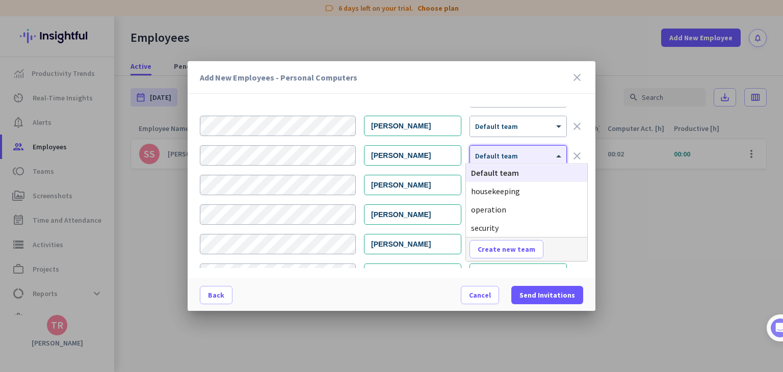
click at [501, 153] on div at bounding box center [518, 152] width 96 height 9
click at [506, 208] on div "operation" at bounding box center [526, 209] width 121 height 18
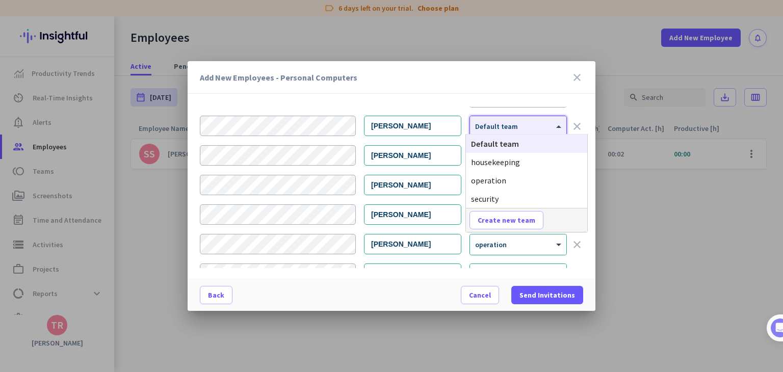
click at [506, 129] on div "× Default team" at bounding box center [518, 126] width 96 height 20
click at [500, 191] on div "security" at bounding box center [526, 199] width 121 height 18
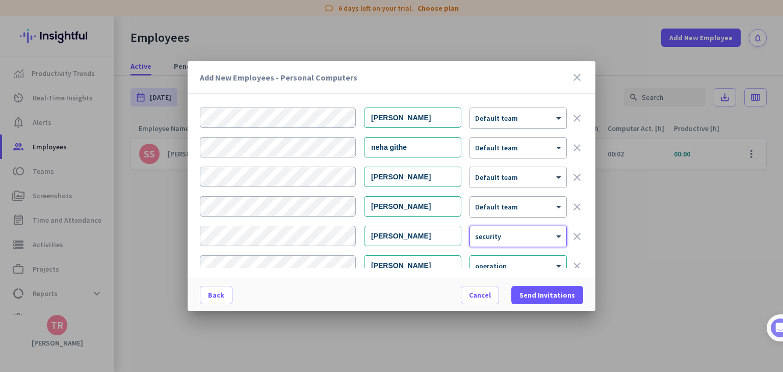
scroll to position [187, 0]
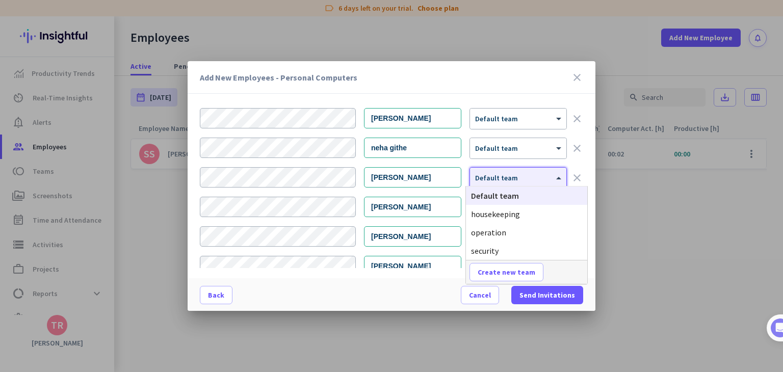
click at [484, 177] on span "Default team" at bounding box center [496, 177] width 43 height 9
click at [497, 228] on span "operation" at bounding box center [488, 232] width 35 height 10
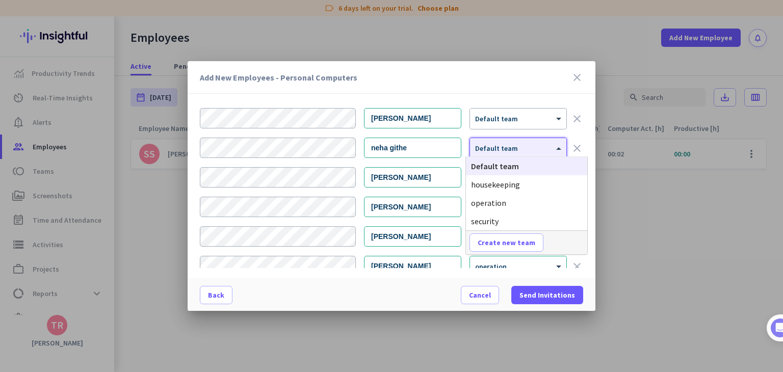
click at [498, 151] on div "× Default team" at bounding box center [518, 148] width 96 height 20
click at [504, 177] on div "housekeeping" at bounding box center [526, 184] width 121 height 18
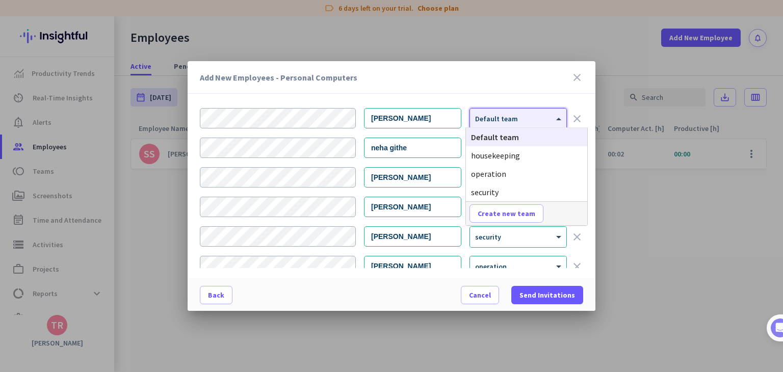
click at [495, 125] on div "× Default team" at bounding box center [518, 119] width 96 height 20
click at [498, 153] on span "housekeeping" at bounding box center [495, 155] width 49 height 10
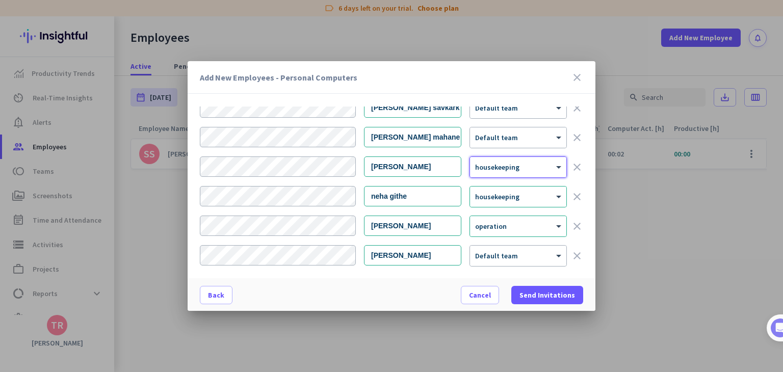
scroll to position [122, 0]
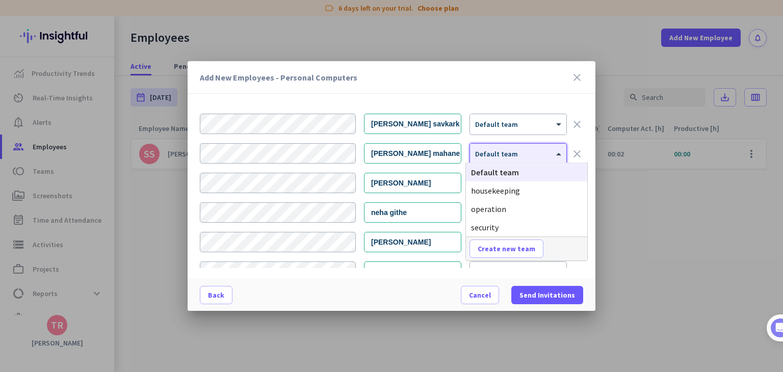
click at [493, 150] on div at bounding box center [518, 150] width 96 height 9
click at [498, 204] on span "operation" at bounding box center [488, 209] width 35 height 10
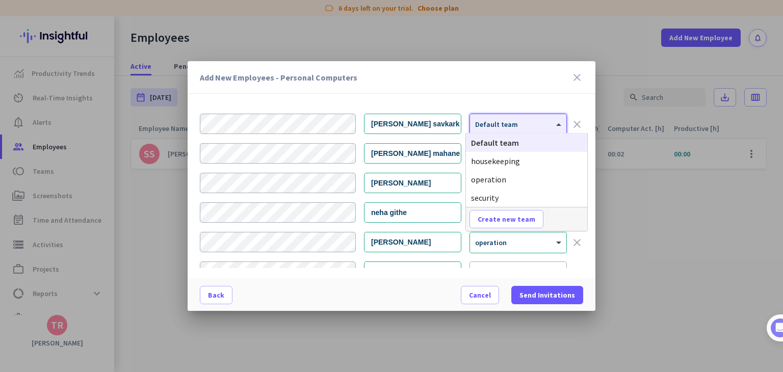
click at [498, 125] on span "Default team" at bounding box center [496, 124] width 43 height 9
drag, startPoint x: 498, startPoint y: 180, endPoint x: 466, endPoint y: 160, distance: 37.2
click at [466, 160] on div "Default team housekeeping operation security" at bounding box center [526, 170] width 121 height 73
click at [481, 184] on span "operation" at bounding box center [488, 179] width 35 height 10
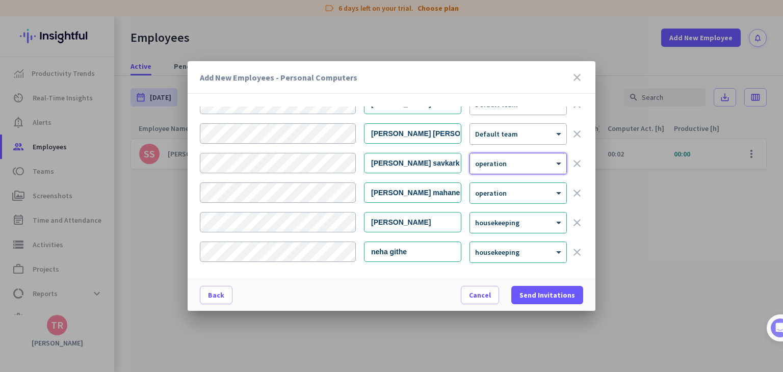
scroll to position [75, 0]
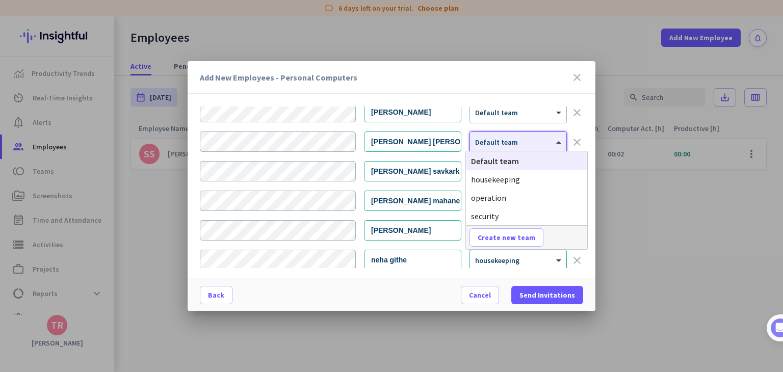
click at [492, 148] on div "× Default team" at bounding box center [518, 142] width 96 height 20
click at [490, 191] on div "operation" at bounding box center [526, 198] width 121 height 18
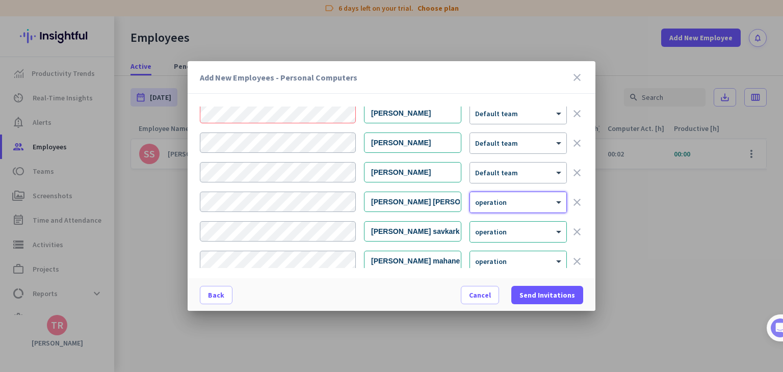
scroll to position [14, 0]
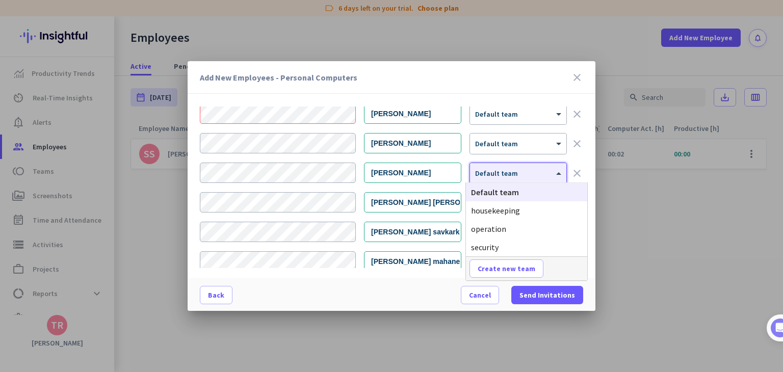
click at [490, 175] on span "Default team" at bounding box center [496, 173] width 43 height 9
click at [487, 226] on span "operation" at bounding box center [488, 229] width 35 height 10
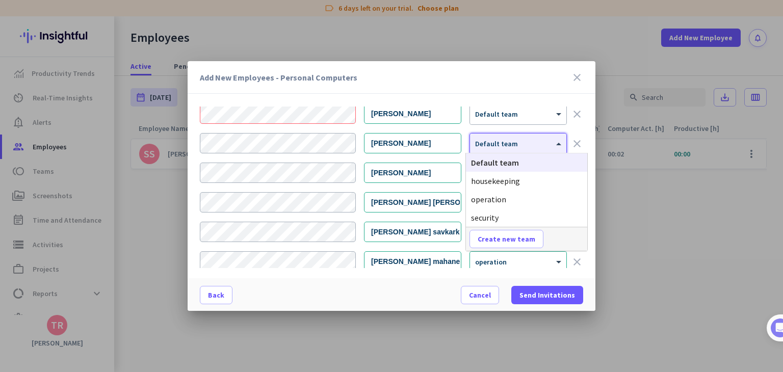
click at [499, 137] on div at bounding box center [518, 140] width 96 height 9
click at [500, 200] on span "operation" at bounding box center [488, 199] width 35 height 10
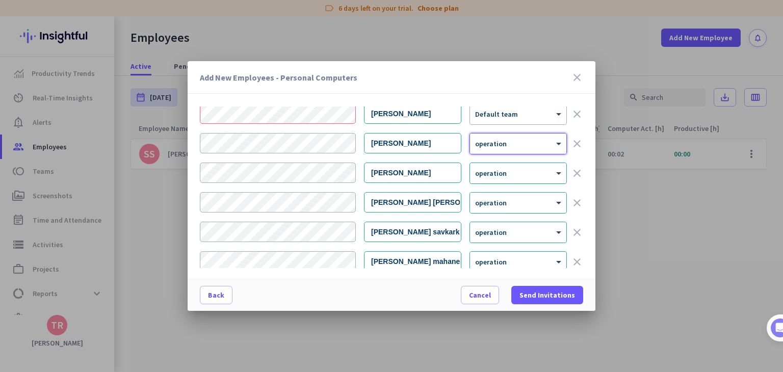
scroll to position [0, 0]
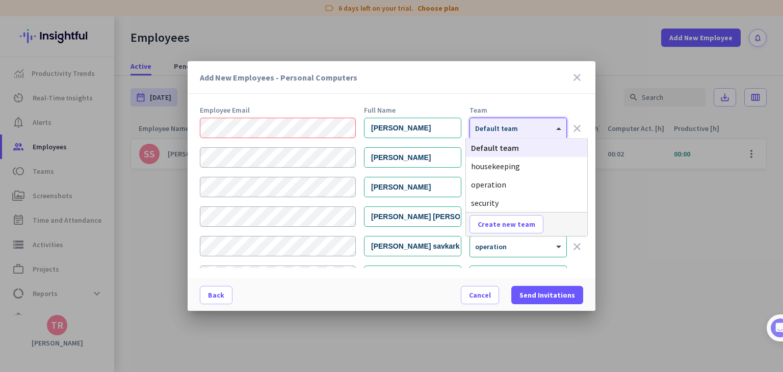
click at [505, 128] on div at bounding box center [518, 125] width 96 height 9
click at [501, 178] on div "operation" at bounding box center [526, 184] width 121 height 18
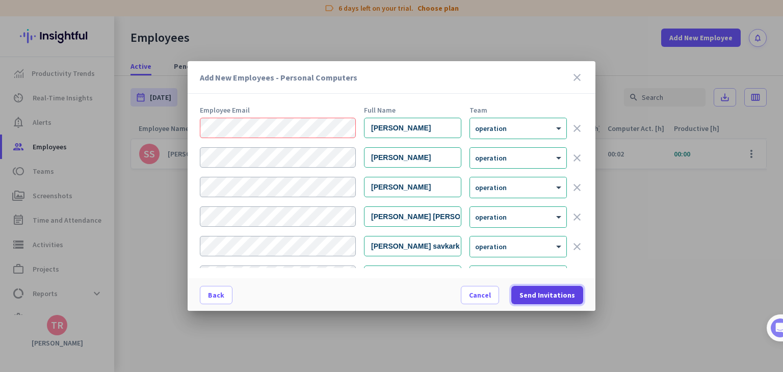
click at [538, 293] on span "Send Invitations" at bounding box center [547, 295] width 56 height 10
click at [547, 293] on span "Send Invitations" at bounding box center [547, 295] width 56 height 10
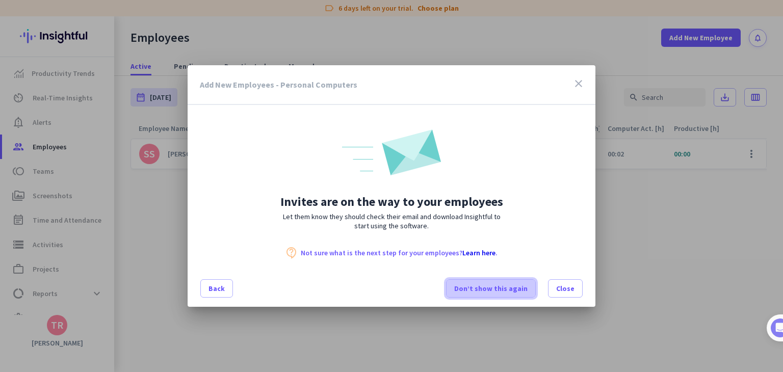
click at [500, 287] on span "Don’t show this again" at bounding box center [490, 288] width 73 height 10
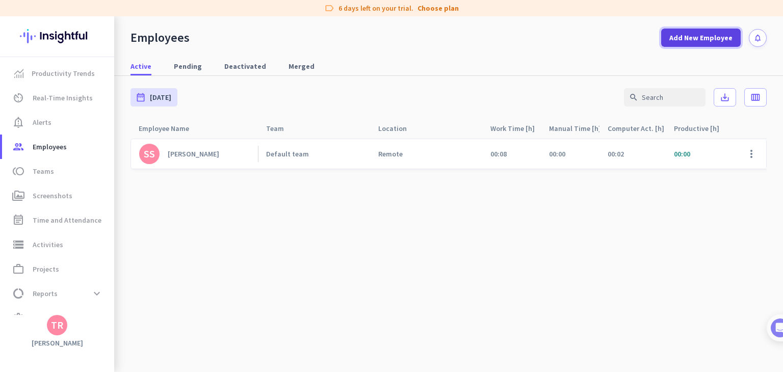
click at [693, 35] on span "Add New Employee" at bounding box center [700, 38] width 63 height 10
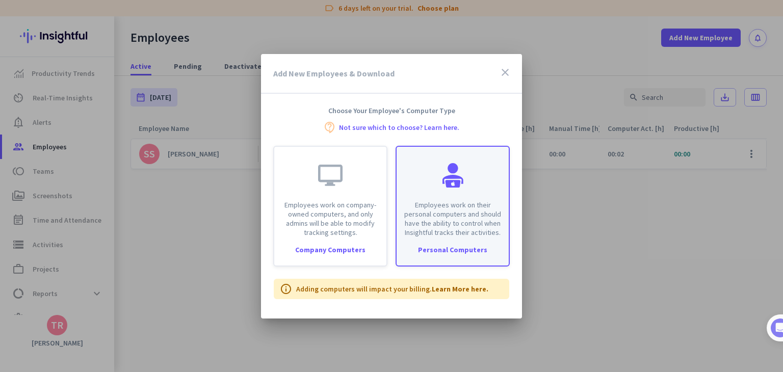
click at [456, 176] on div at bounding box center [452, 175] width 24 height 24
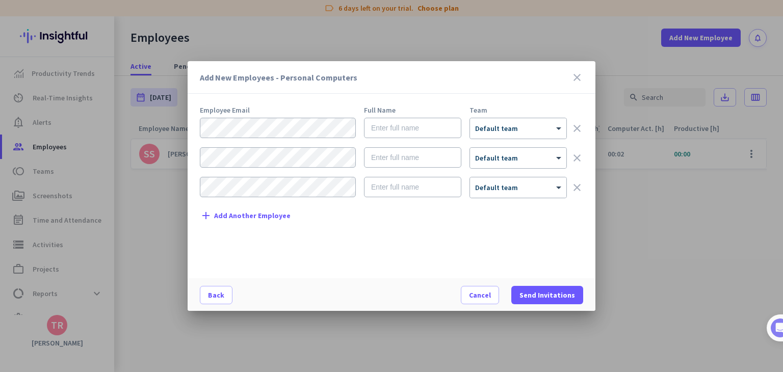
click at [583, 74] on div "Add New Employees - Personal Computers close" at bounding box center [392, 77] width 408 height 33
click at [575, 79] on icon "close" at bounding box center [577, 77] width 12 height 12
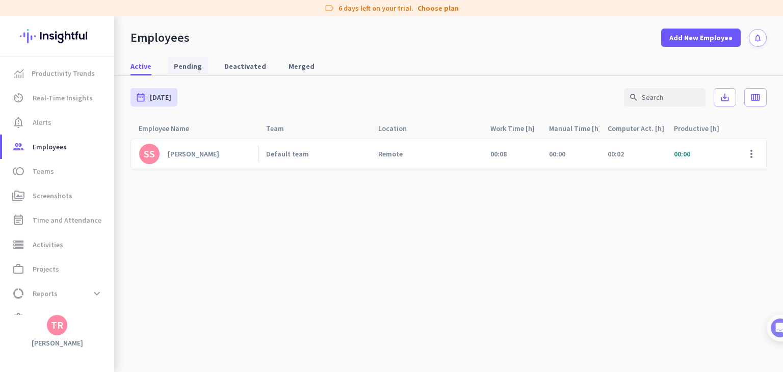
click at [194, 68] on span "Pending" at bounding box center [188, 66] width 28 height 10
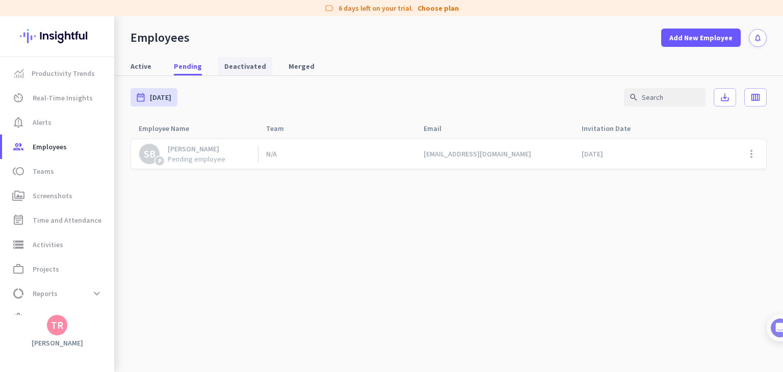
click at [251, 71] on span "Deactivated" at bounding box center [245, 66] width 42 height 18
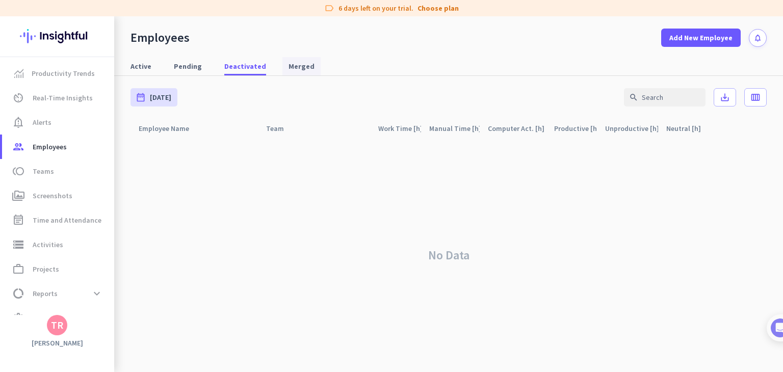
click at [289, 70] on span "Merged" at bounding box center [302, 66] width 26 height 10
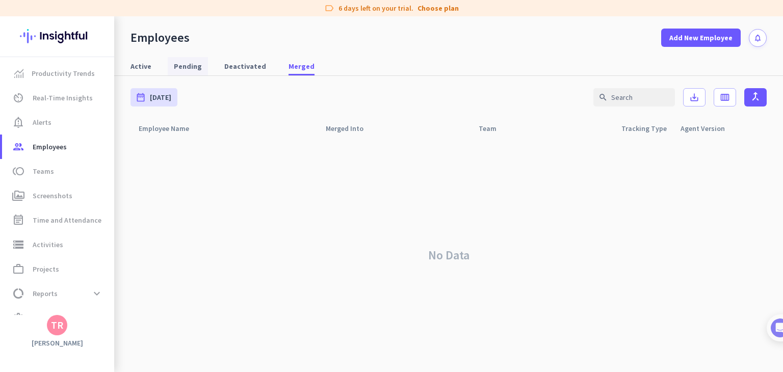
click at [175, 74] on span "Pending" at bounding box center [188, 66] width 28 height 18
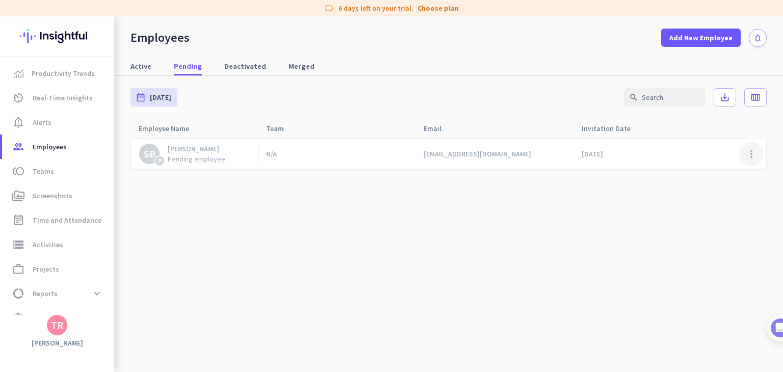
click at [751, 164] on span at bounding box center [751, 154] width 24 height 24
click at [716, 219] on div at bounding box center [391, 186] width 783 height 372
click at [296, 57] on span "Merged" at bounding box center [302, 66] width 26 height 18
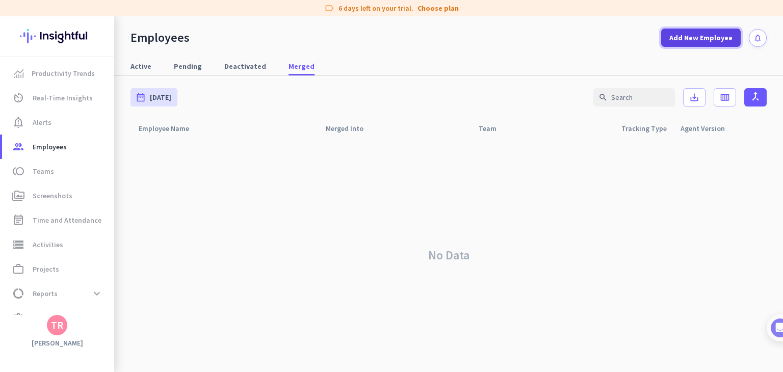
click at [703, 39] on span "Add New Employee" at bounding box center [700, 38] width 63 height 10
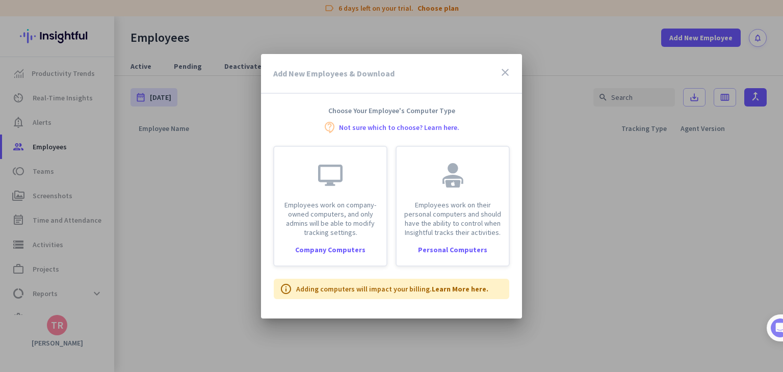
click at [504, 72] on icon "close" at bounding box center [505, 72] width 12 height 12
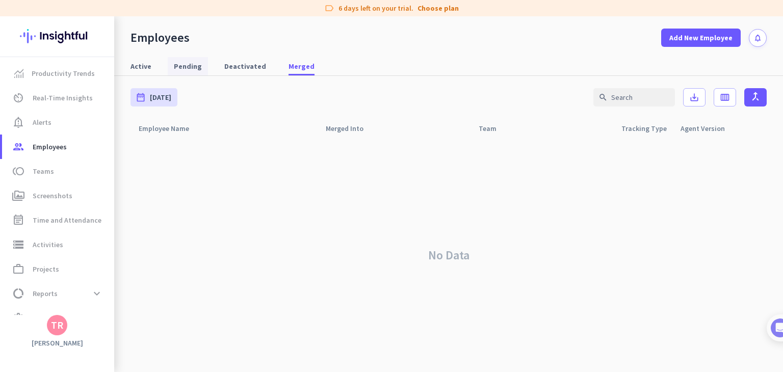
click at [190, 68] on span "Pending" at bounding box center [188, 66] width 28 height 10
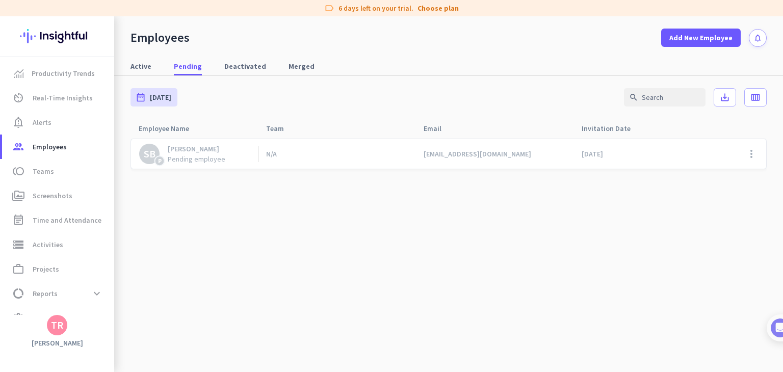
click at [319, 148] on div "N/A" at bounding box center [337, 154] width 158 height 30
click at [140, 70] on span "Active" at bounding box center [141, 66] width 21 height 10
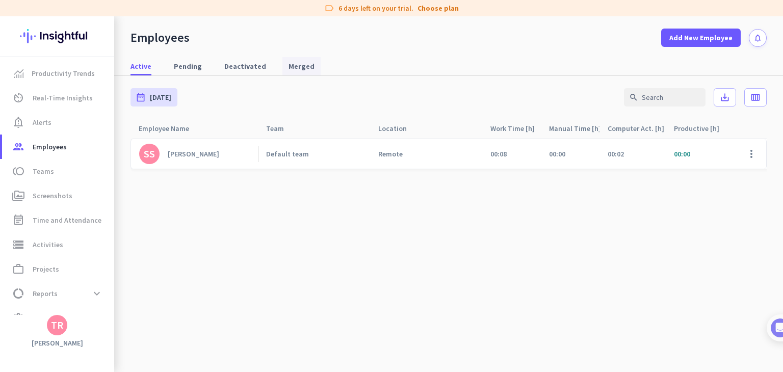
click at [289, 65] on span "Merged" at bounding box center [302, 66] width 26 height 10
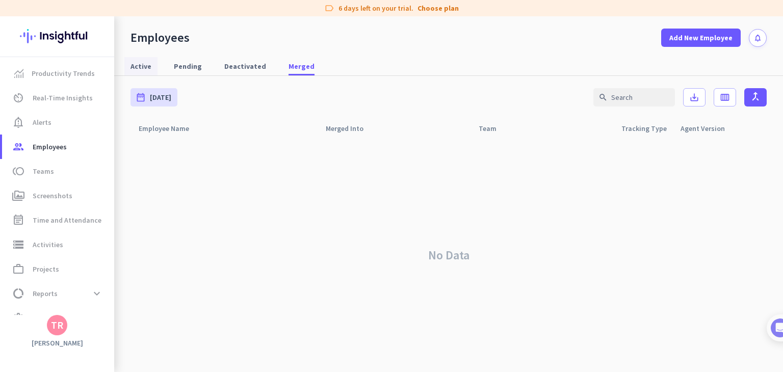
click at [154, 67] on link "Active" at bounding box center [140, 66] width 33 height 18
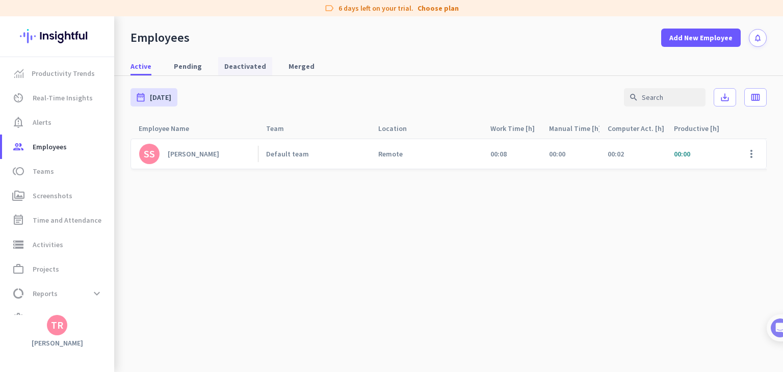
click at [235, 69] on span "Deactivated" at bounding box center [245, 66] width 42 height 10
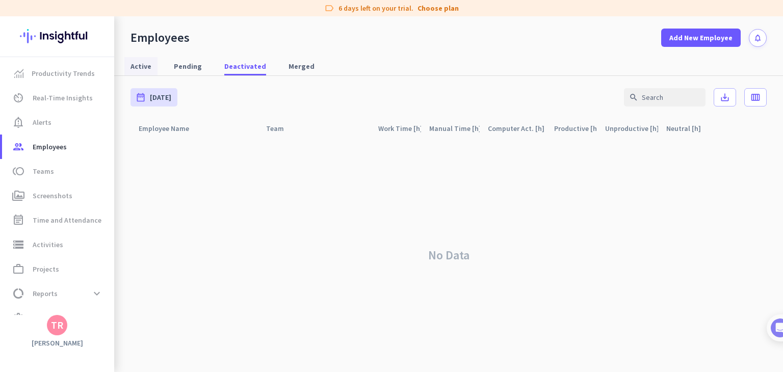
click at [139, 70] on span "Active" at bounding box center [141, 66] width 21 height 10
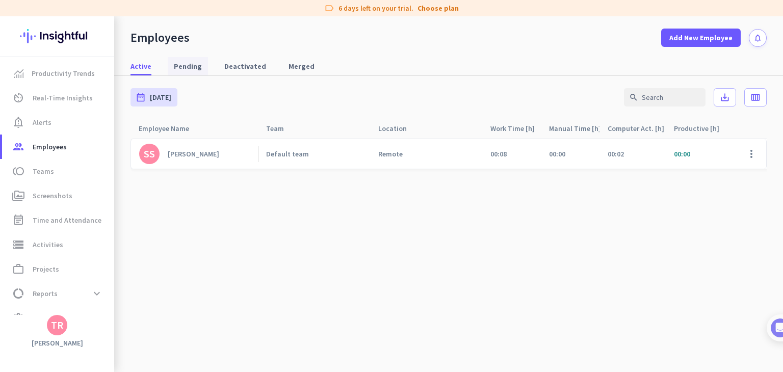
click at [193, 70] on span "Pending" at bounding box center [188, 66] width 28 height 10
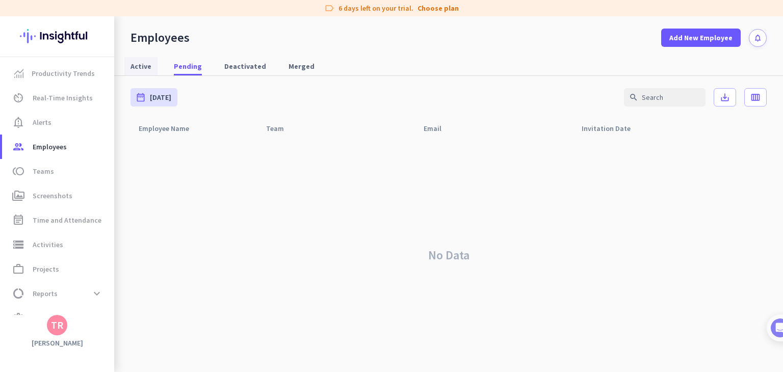
click at [155, 70] on link "Active" at bounding box center [140, 66] width 33 height 18
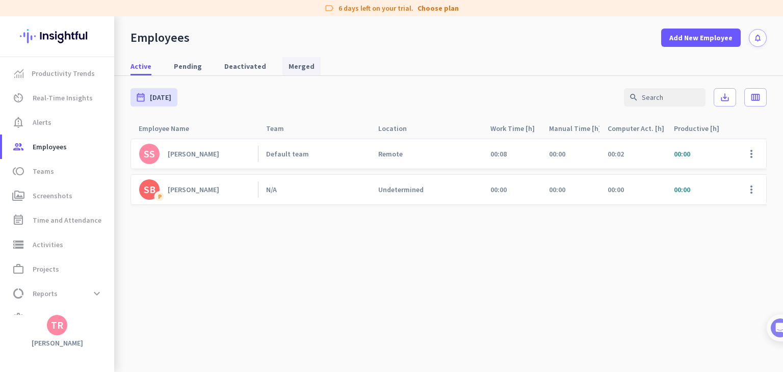
click at [297, 69] on span "Merged" at bounding box center [302, 66] width 26 height 10
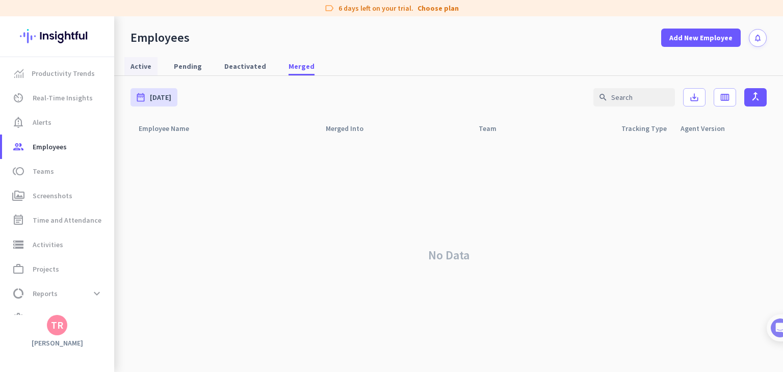
click at [153, 74] on link "Active" at bounding box center [140, 66] width 33 height 18
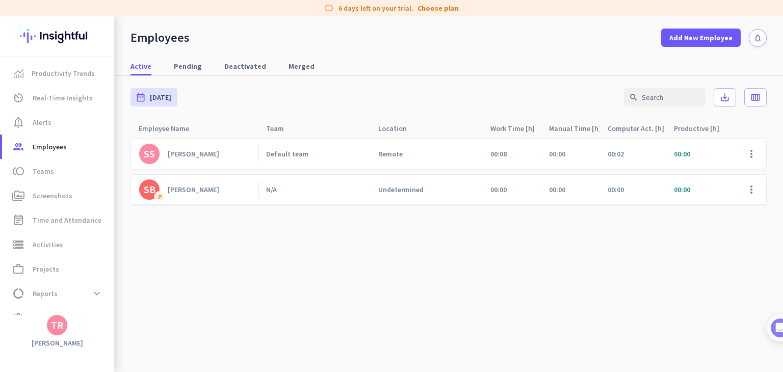
click at [231, 160] on link "SS [PERSON_NAME]" at bounding box center [198, 154] width 119 height 20
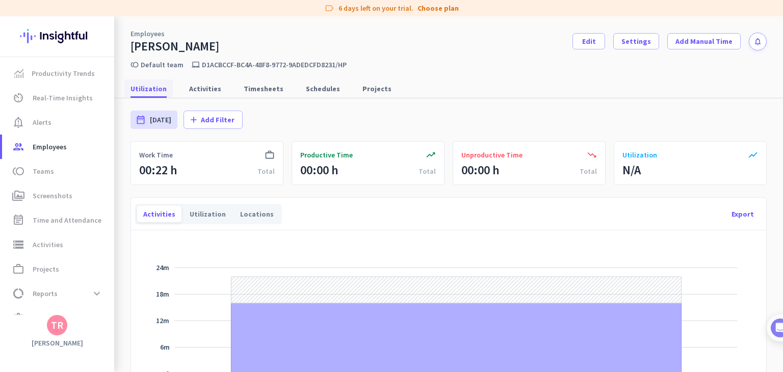
click at [145, 87] on span "Utilization" at bounding box center [149, 89] width 36 height 10
click at [58, 139] on link "group Employees" at bounding box center [58, 147] width 112 height 24
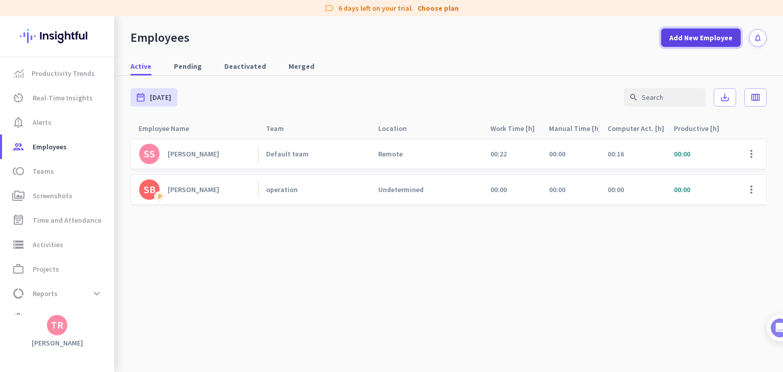
click at [711, 43] on span at bounding box center [701, 37] width 80 height 24
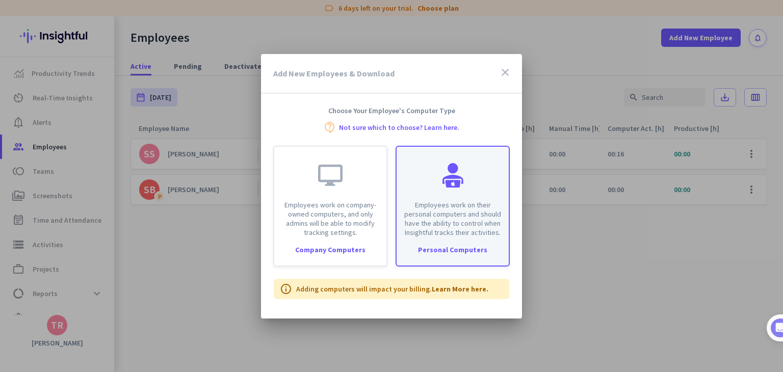
click at [469, 220] on p "Employees work on their personal computers and should have the ability to contr…" at bounding box center [453, 218] width 100 height 37
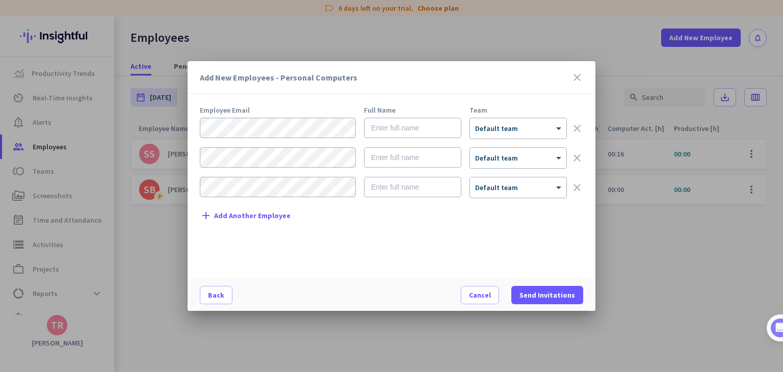
click at [576, 76] on icon "close" at bounding box center [577, 77] width 12 height 12
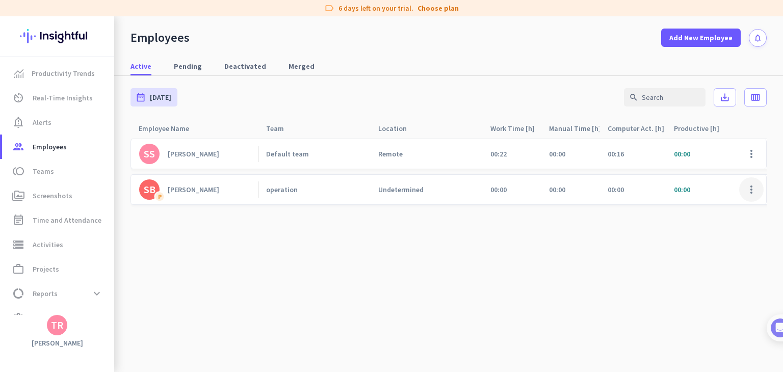
click at [761, 199] on span at bounding box center [751, 189] width 24 height 24
click at [744, 212] on span "Edit" at bounding box center [721, 211] width 67 height 10
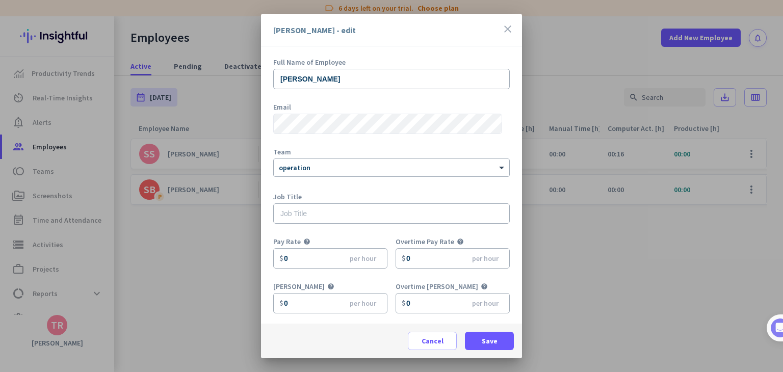
scroll to position [45, 0]
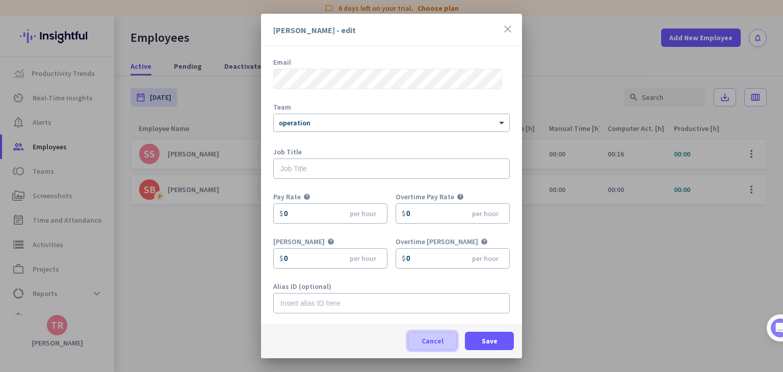
click at [436, 337] on span "Cancel" at bounding box center [433, 341] width 22 height 10
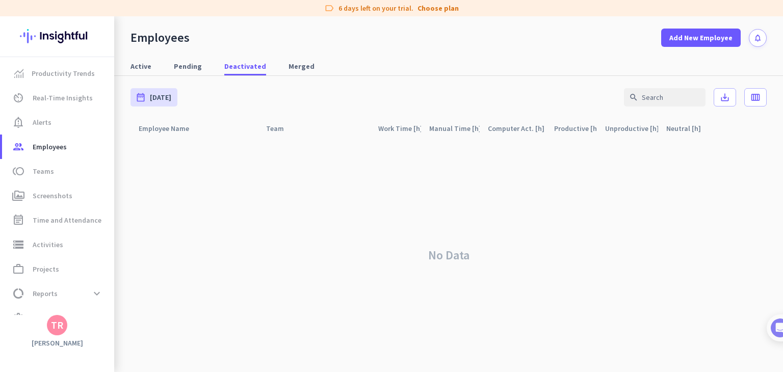
drag, startPoint x: 12, startPoint y: 2, endPoint x: 52, endPoint y: 333, distance: 333.8
click at [52, 333] on div "TR" at bounding box center [57, 325] width 20 height 20
click at [108, 257] on span "Personal Settings" at bounding box center [111, 251] width 78 height 18
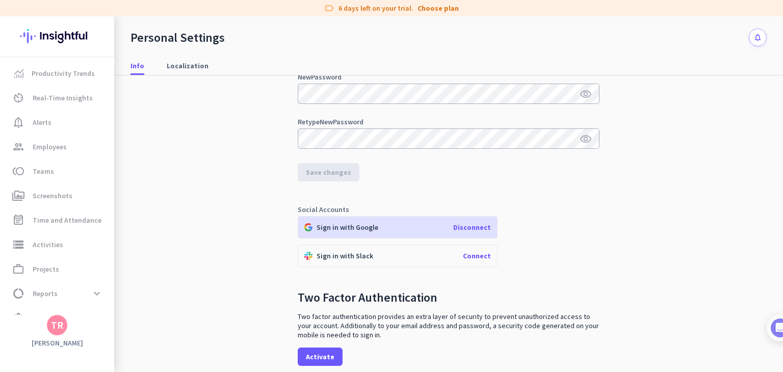
scroll to position [182, 0]
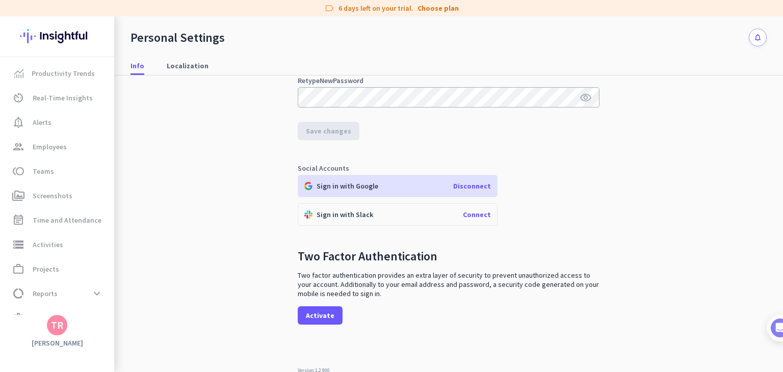
click at [466, 184] on span "Disconnect" at bounding box center [472, 185] width 38 height 9
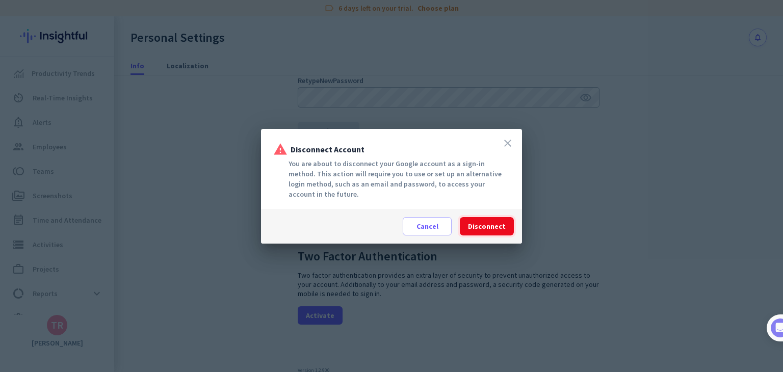
click at [499, 221] on span "Disconnect" at bounding box center [487, 226] width 38 height 10
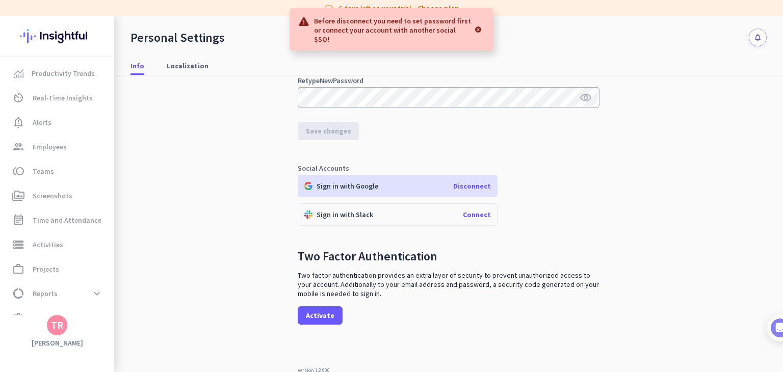
scroll to position [0, 0]
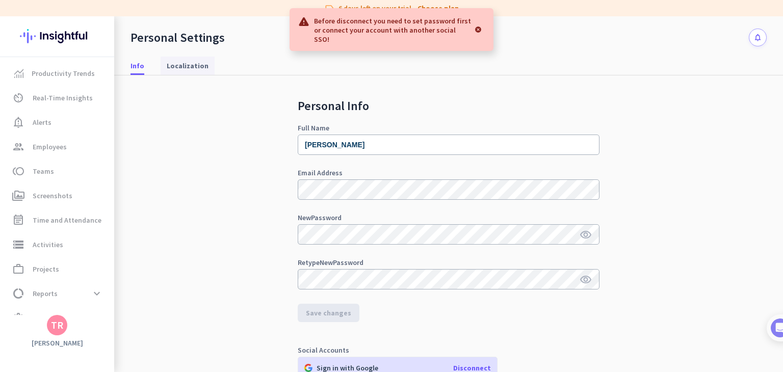
click at [185, 74] on span "Localization" at bounding box center [188, 66] width 42 height 18
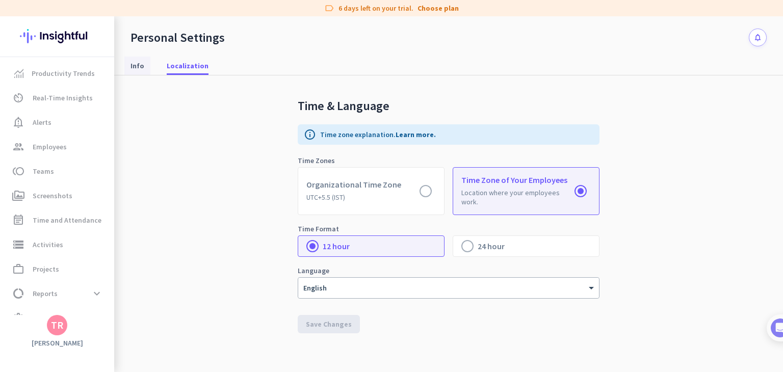
click at [132, 58] on span "Info" at bounding box center [138, 66] width 14 height 18
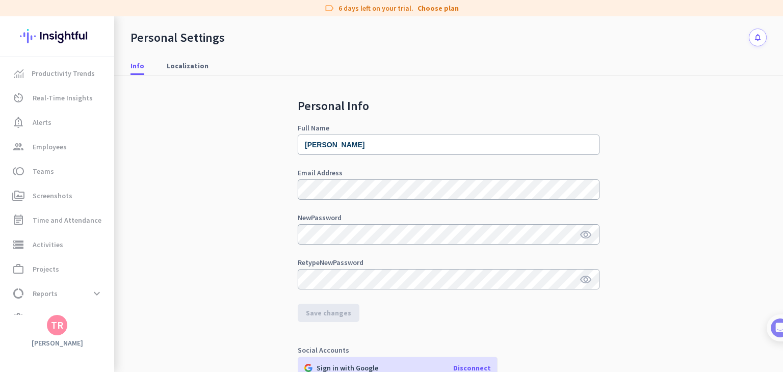
click at [756, 35] on button "notifications" at bounding box center [758, 38] width 18 height 18
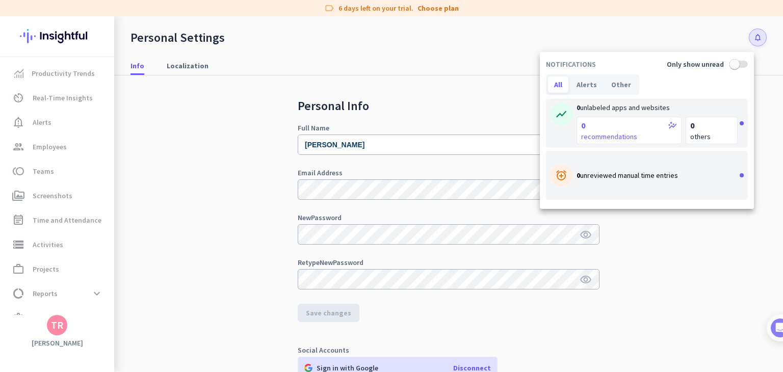
click at [515, 105] on div at bounding box center [391, 186] width 783 height 372
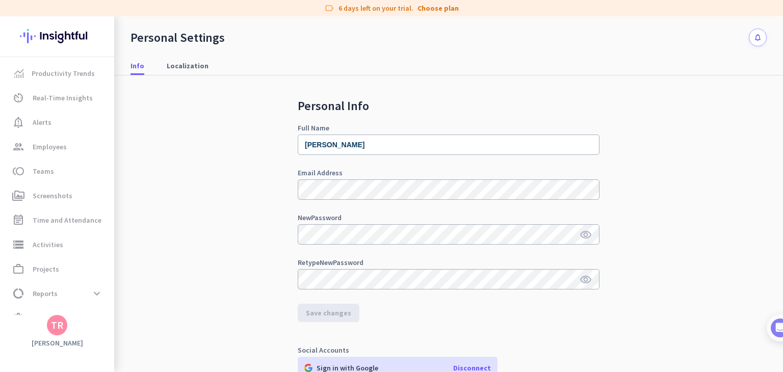
click at [61, 324] on div "TR" at bounding box center [57, 325] width 12 height 10
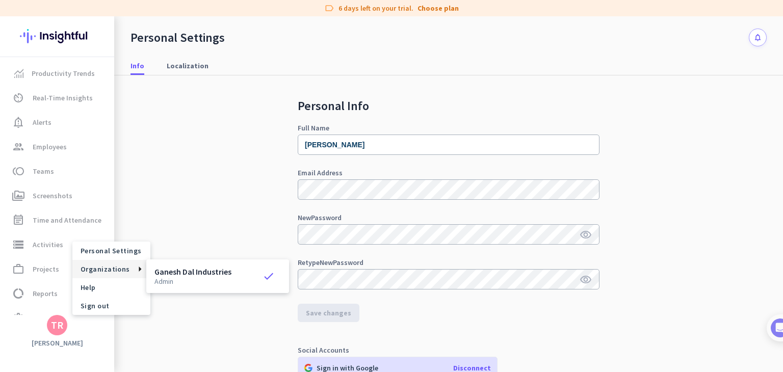
click at [118, 271] on span "Organizations" at bounding box center [105, 269] width 49 height 9
click at [112, 284] on span "Help" at bounding box center [112, 287] width 62 height 9
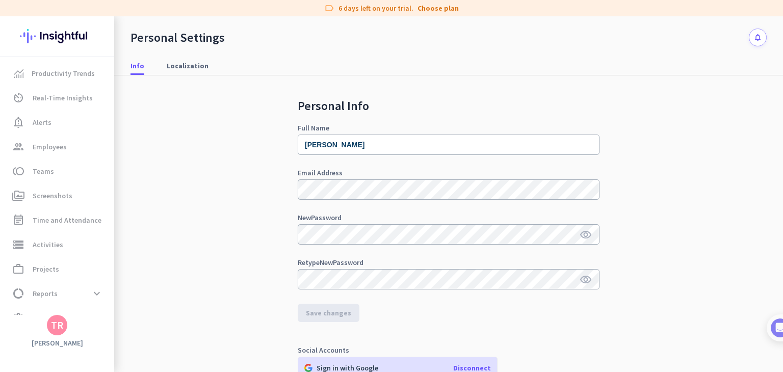
click at [68, 341] on h3 "[PERSON_NAME]" at bounding box center [57, 343] width 114 height 9
click at [52, 328] on div "TR" at bounding box center [57, 325] width 12 height 10
click at [78, 311] on span "Sign out" at bounding box center [111, 306] width 78 height 18
